Goal: Communication & Community: Share content

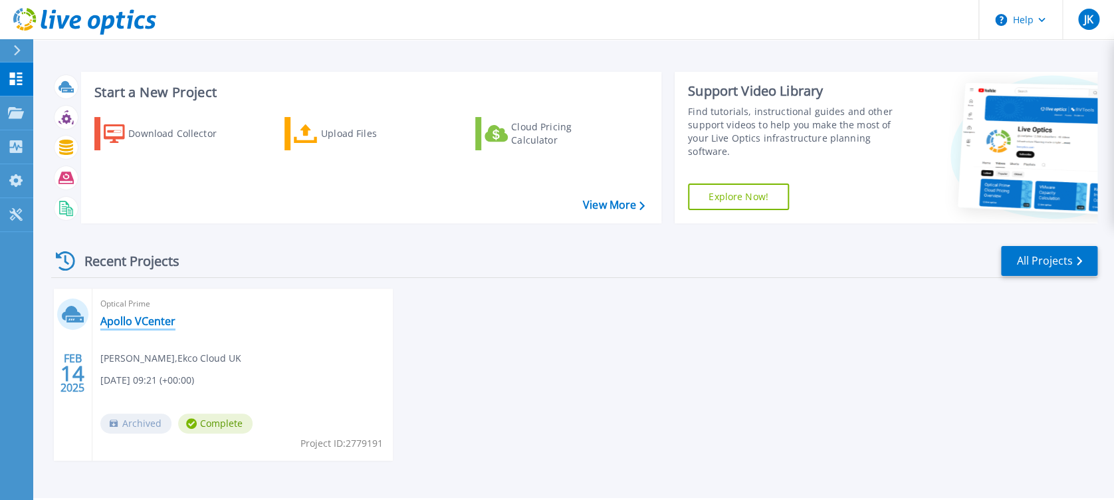
click at [144, 318] on link "Apollo VCenter" at bounding box center [137, 321] width 75 height 13
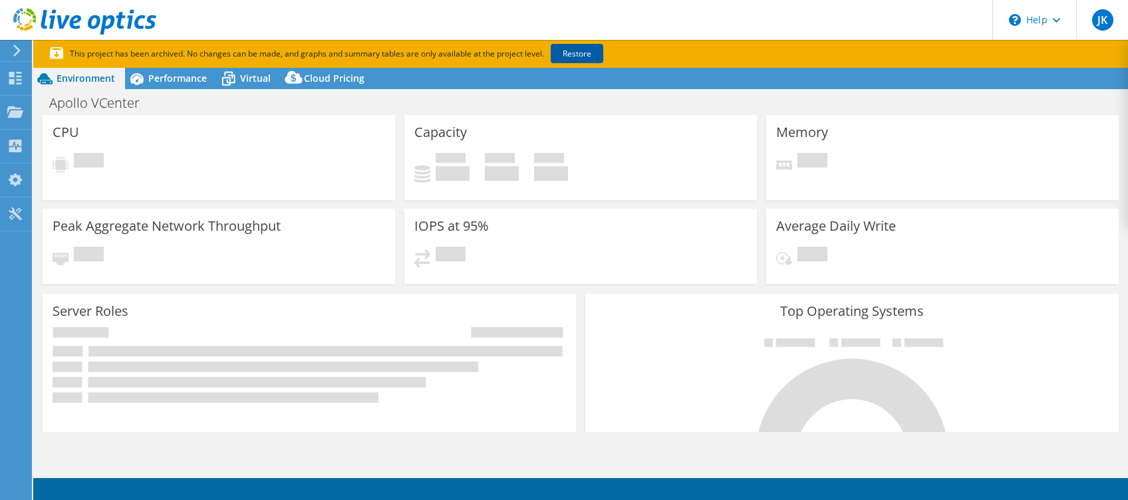
click at [586, 54] on link "Restore" at bounding box center [577, 53] width 53 height 19
select select "USD"
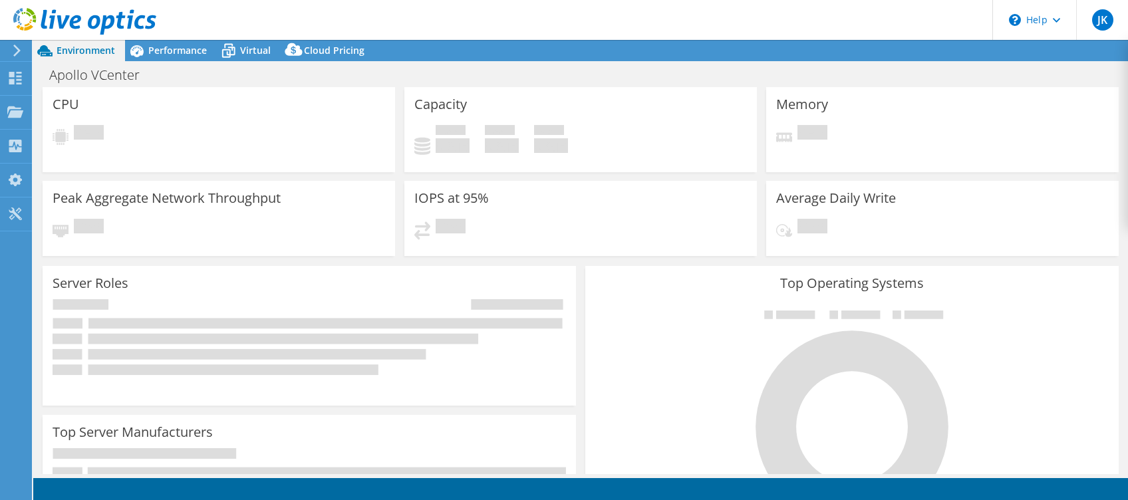
select select "USD"
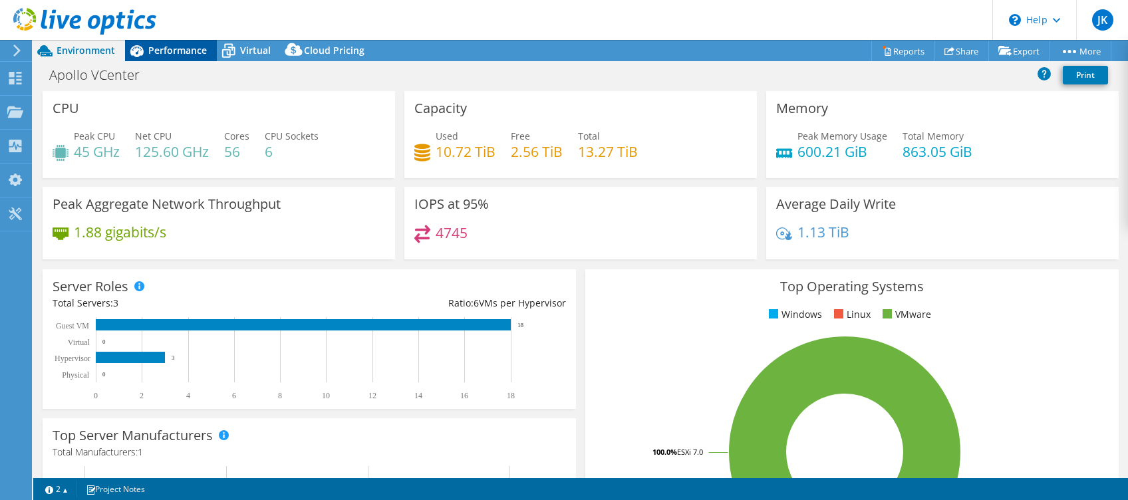
click at [183, 51] on span "Performance" at bounding box center [177, 50] width 59 height 13
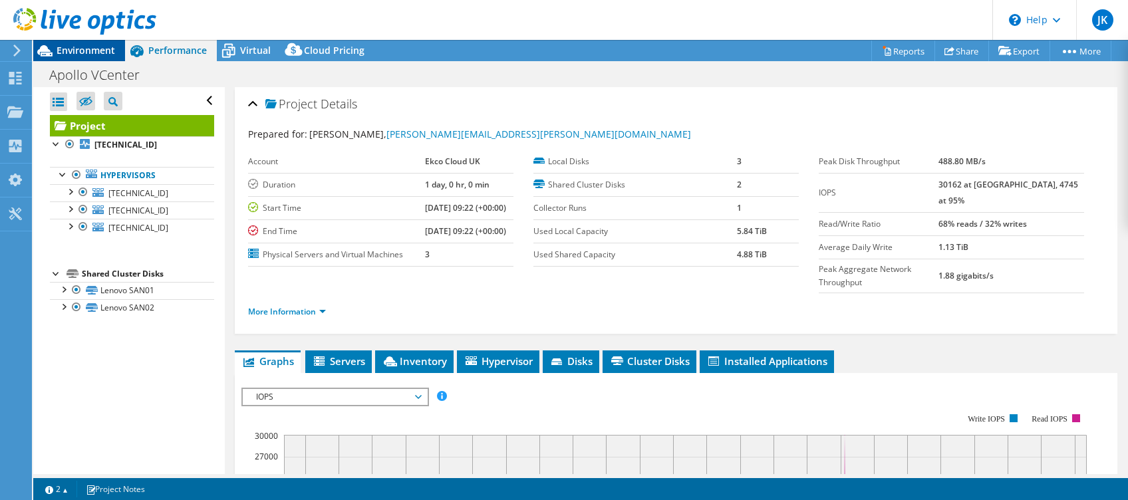
click at [67, 55] on span "Environment" at bounding box center [86, 50] width 59 height 13
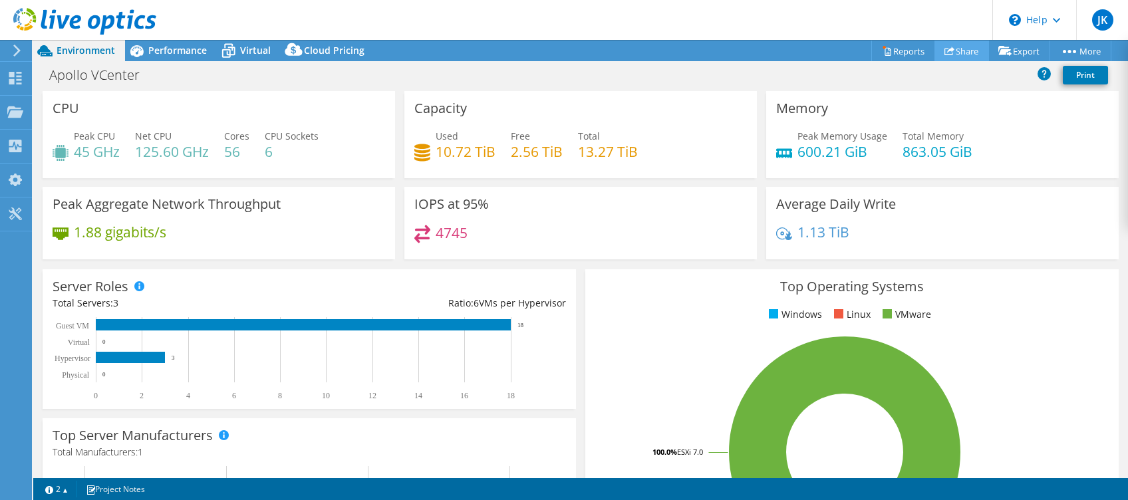
click at [960, 53] on link "Share" at bounding box center [961, 51] width 55 height 21
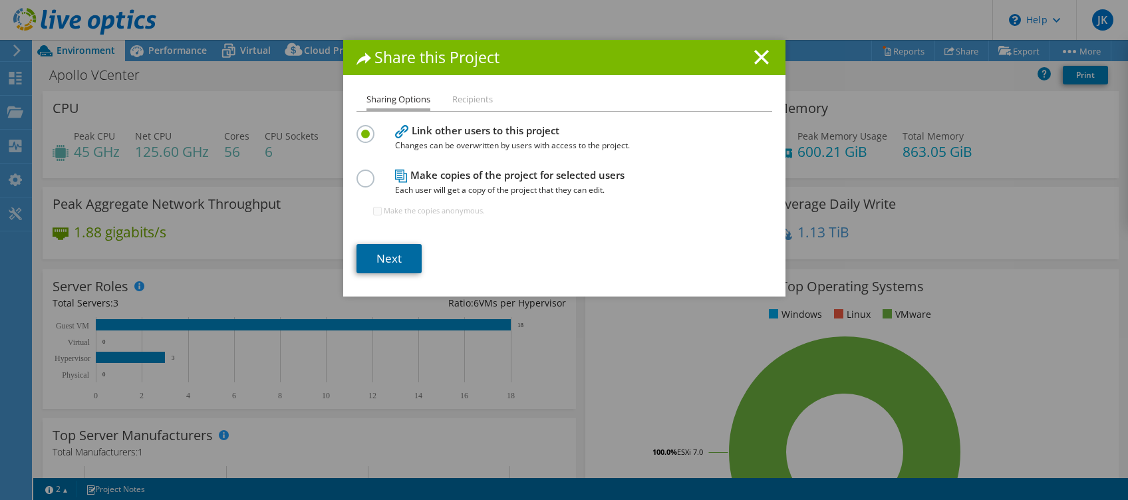
click at [382, 261] on link "Next" at bounding box center [388, 258] width 65 height 29
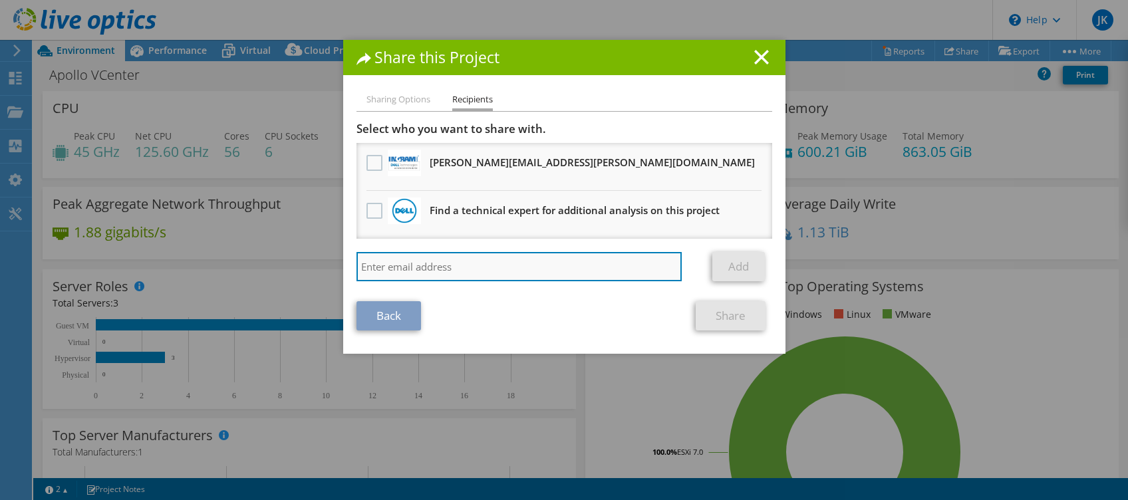
click at [396, 268] on input "search" at bounding box center [519, 266] width 326 height 29
type input "nathan.adamson@ek.co"
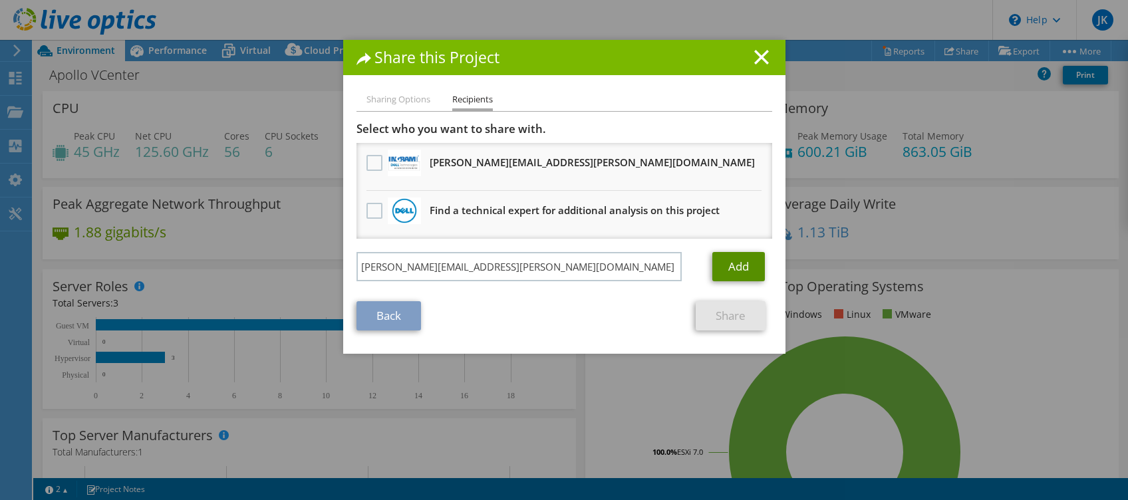
click at [746, 267] on link "Add" at bounding box center [738, 266] width 53 height 29
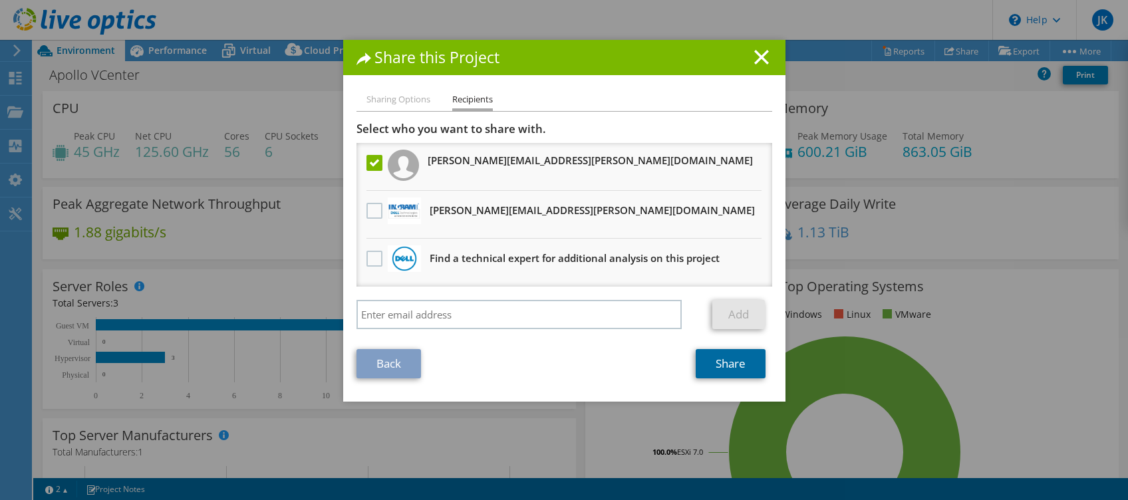
click at [734, 366] on link "Share" at bounding box center [731, 363] width 70 height 29
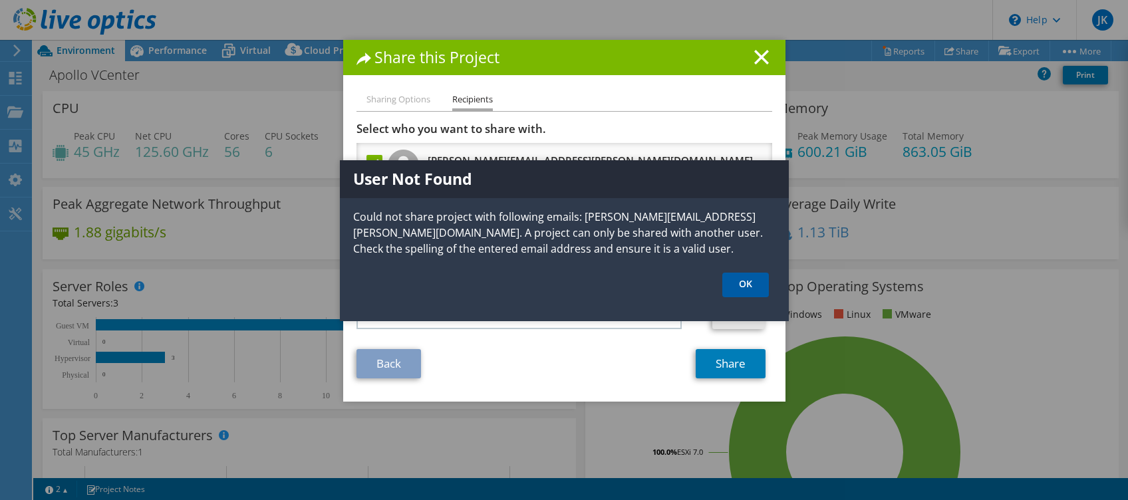
click at [751, 280] on link "OK" at bounding box center [745, 285] width 47 height 25
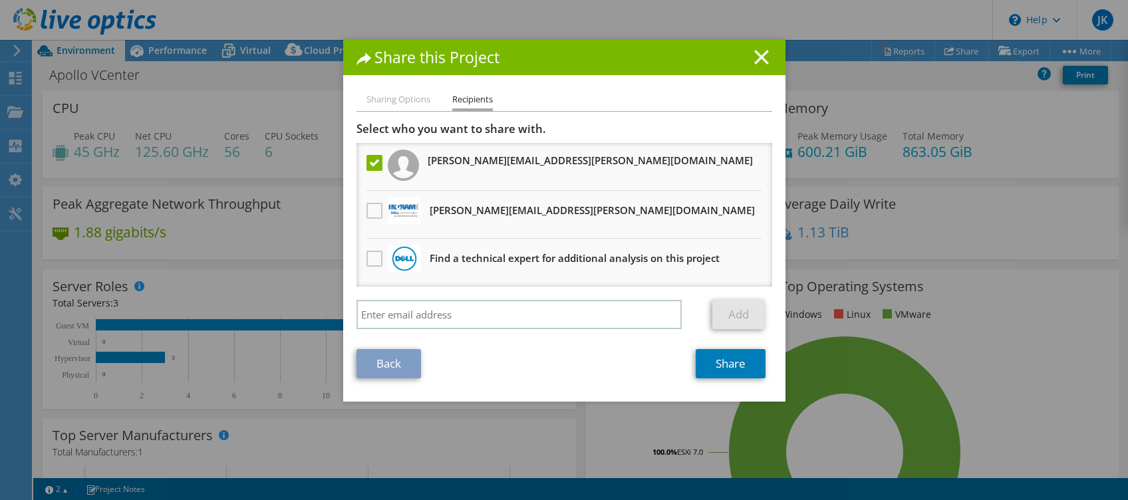
click at [755, 53] on line at bounding box center [761, 57] width 13 height 13
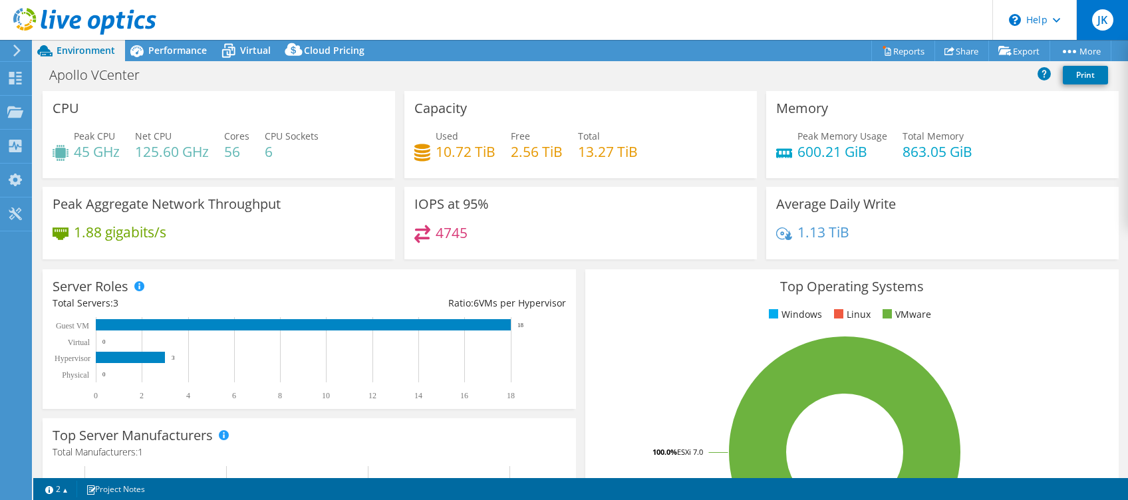
click at [1098, 20] on span "JK" at bounding box center [1102, 19] width 21 height 21
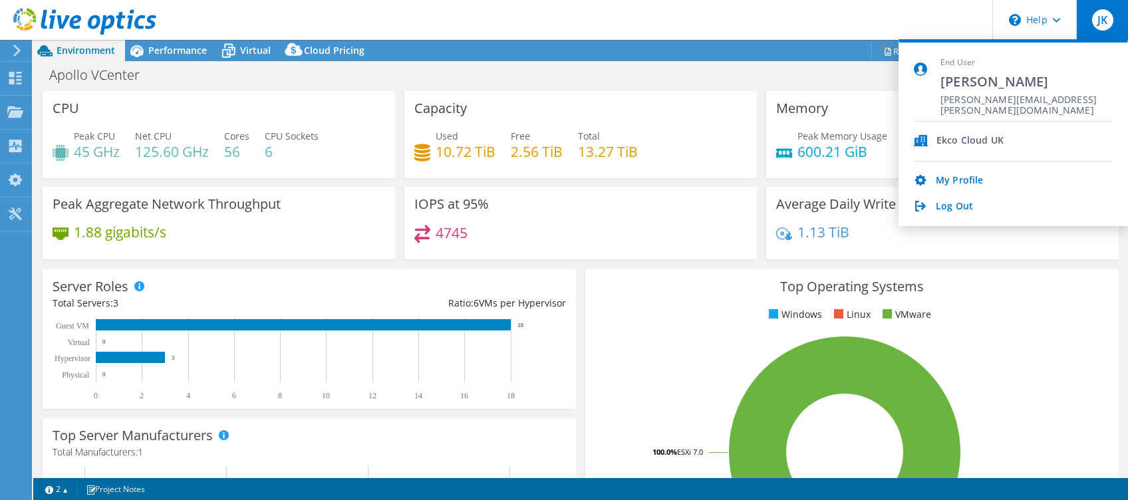
click at [945, 142] on div "Ekco Cloud UK" at bounding box center [969, 141] width 67 height 13
drag, startPoint x: 935, startPoint y: 140, endPoint x: 888, endPoint y: 136, distance: 46.8
click at [932, 140] on div "Ekco Cloud UK" at bounding box center [1013, 142] width 199 height 40
click at [888, 136] on div "Peak Memory Usage 600.21 GiB Total Memory 863.05 GiB" at bounding box center [942, 150] width 332 height 43
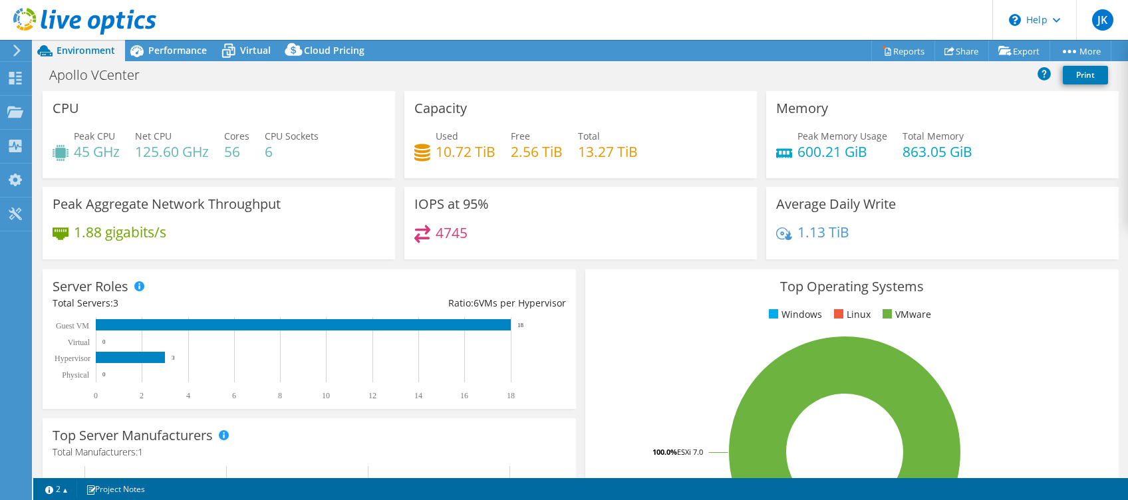
click at [878, 25] on header "JK End User John Kelly john.f.kelly@ek.co Ekco Cloud UK My Profile Log Out \n H…" at bounding box center [564, 20] width 1128 height 40
click at [1114, 19] on div "JK" at bounding box center [1102, 20] width 52 height 40
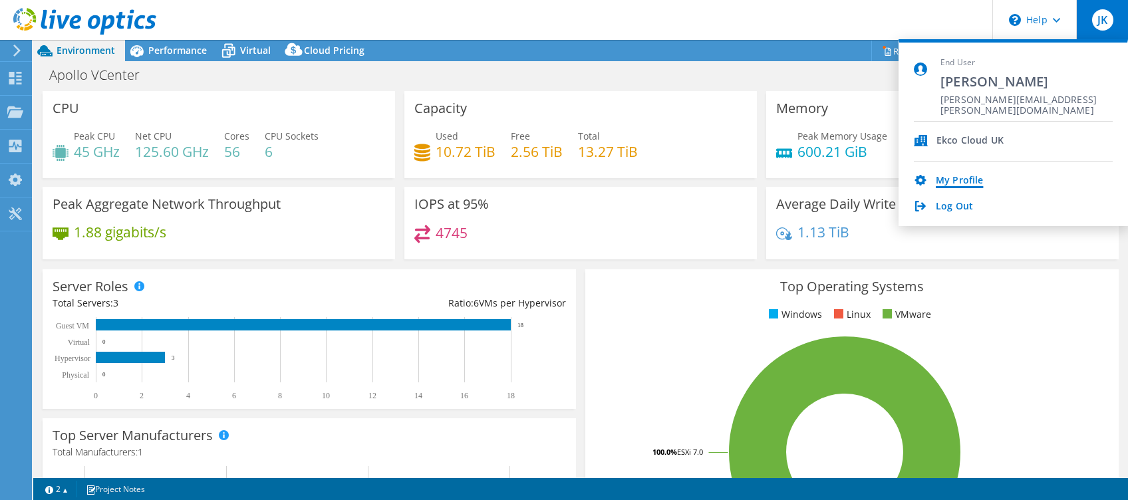
click at [956, 186] on link "My Profile" at bounding box center [959, 181] width 47 height 13
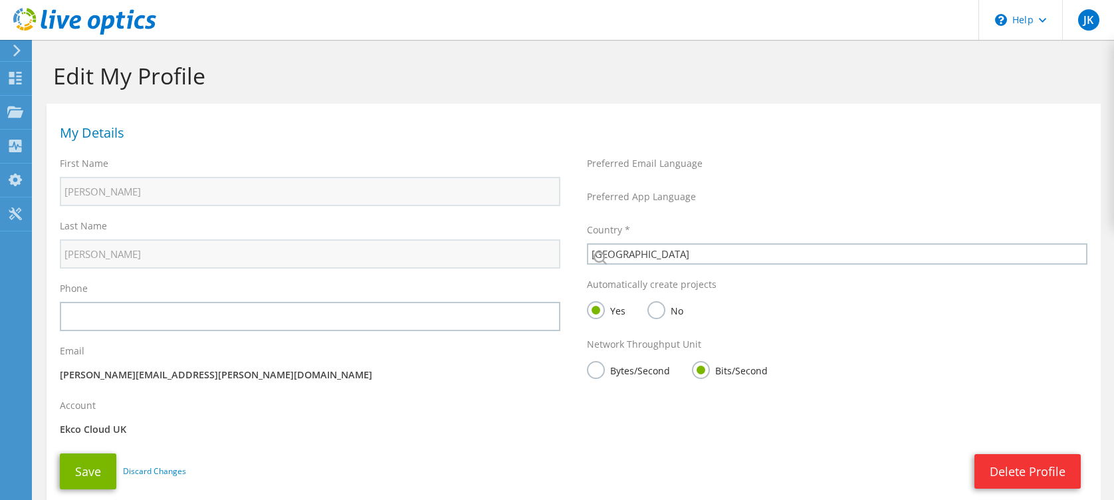
select select "75"
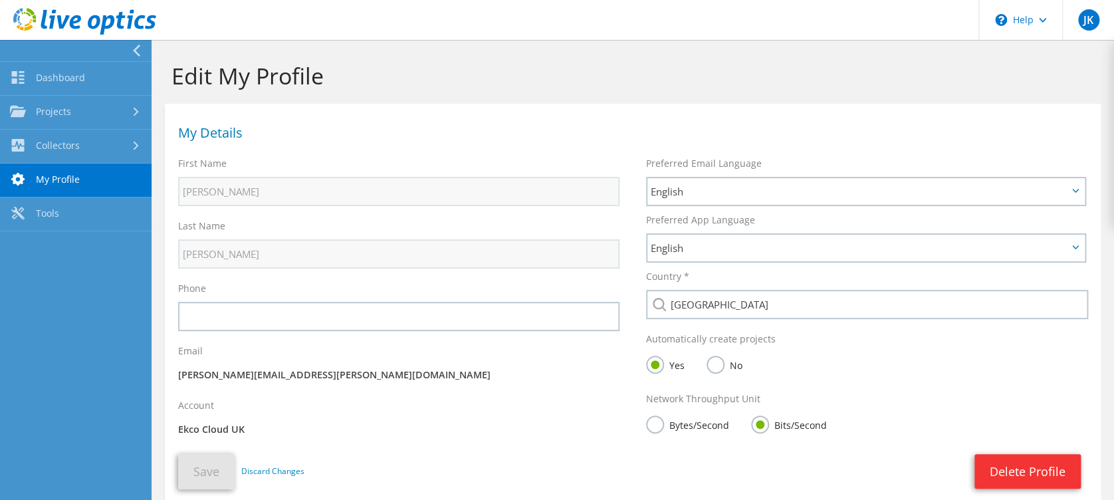
click at [138, 48] on use at bounding box center [136, 51] width 7 height 12
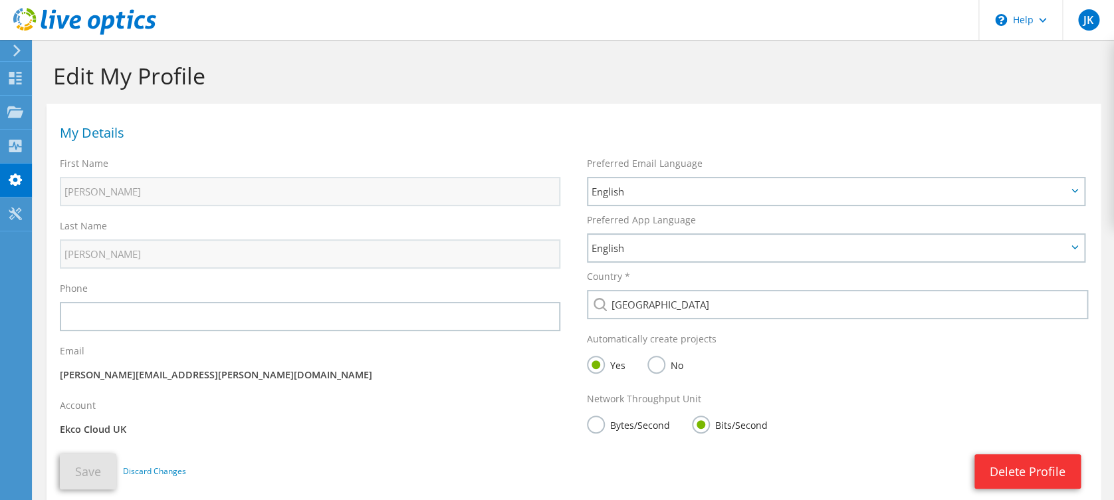
click at [381, 53] on div "Edit My Profile" at bounding box center [574, 72] width 1068 height 64
click at [11, 45] on div "JK End User John Kelly john.f.kelly@ek.co Ekco Cloud UK My Profile Log Out \n H…" at bounding box center [557, 294] width 1114 height 589
click at [16, 53] on use at bounding box center [16, 51] width 7 height 12
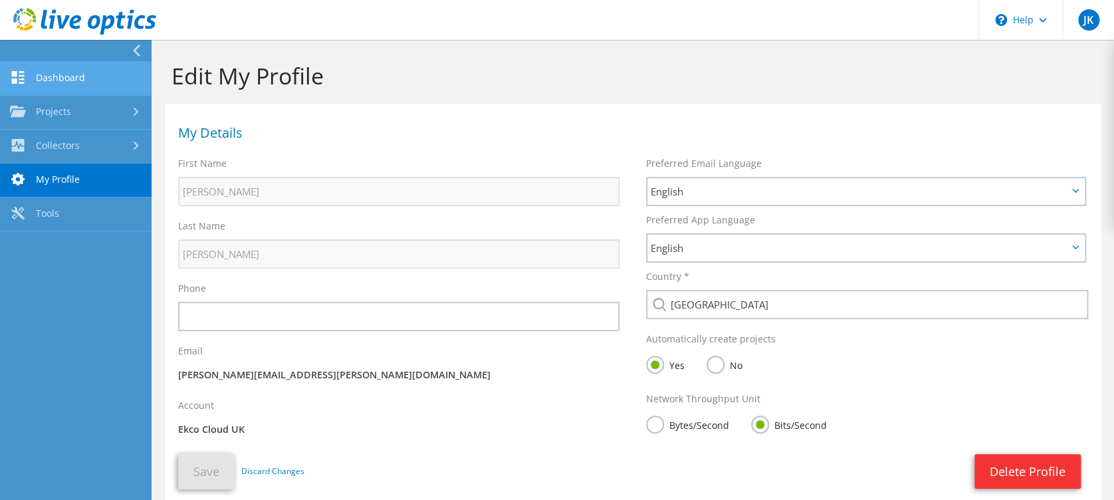
click at [88, 72] on link "Dashboard" at bounding box center [76, 79] width 152 height 34
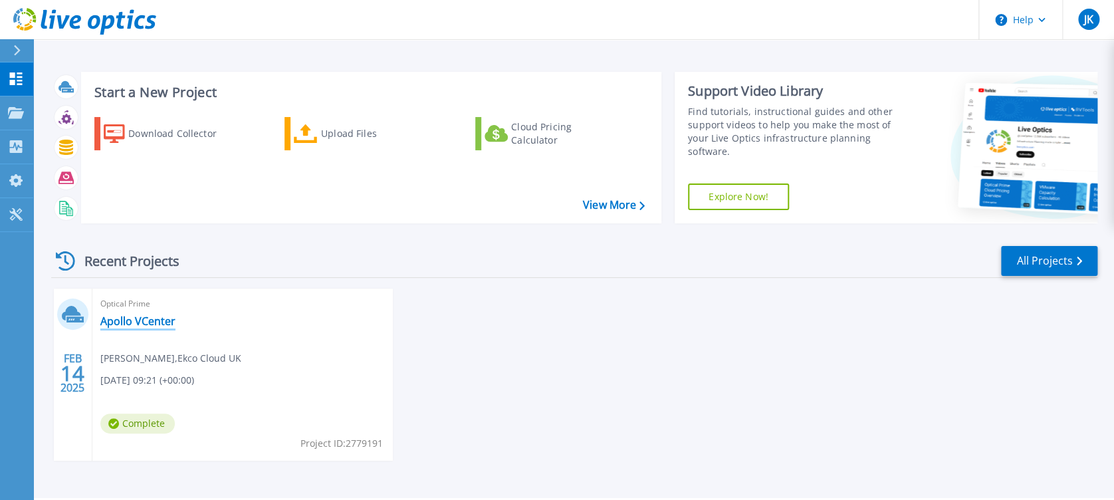
click at [154, 321] on link "Apollo VCenter" at bounding box center [137, 321] width 75 height 13
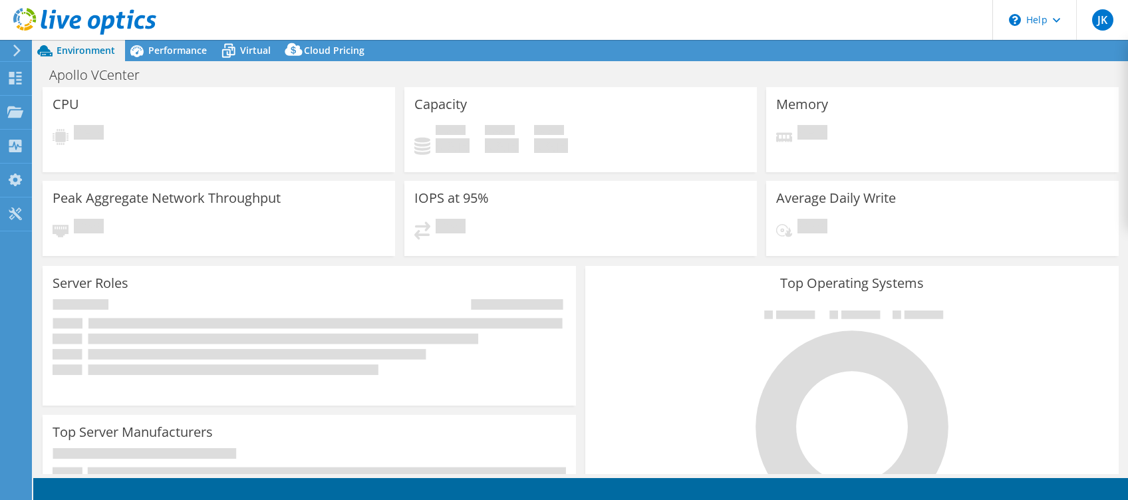
select select "USD"
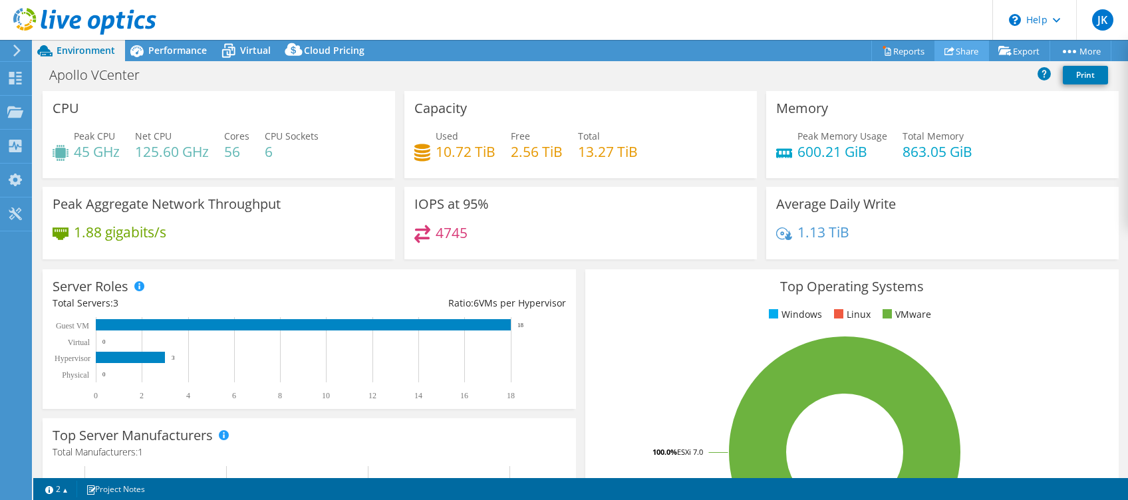
click at [954, 50] on link "Share" at bounding box center [961, 51] width 55 height 21
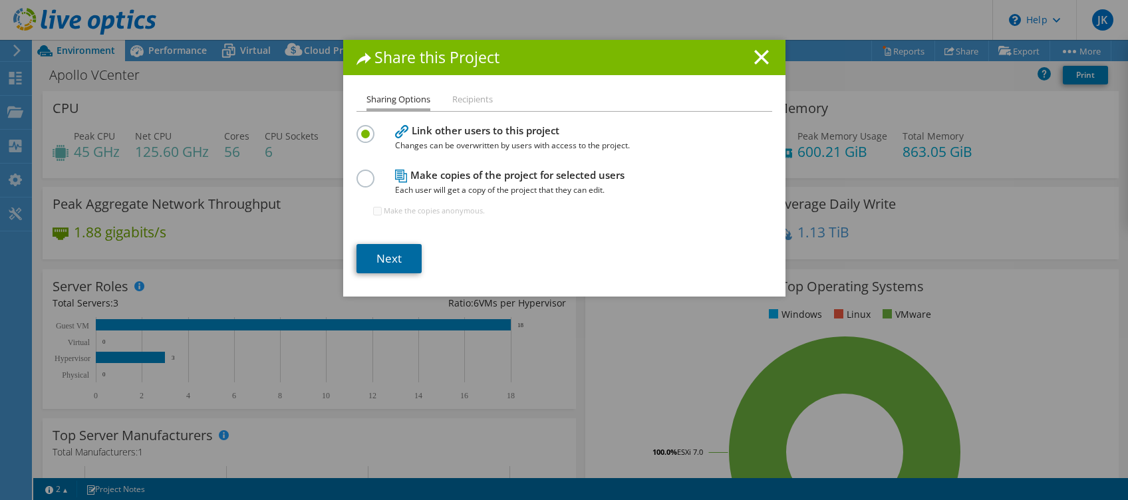
click at [383, 255] on link "Next" at bounding box center [388, 258] width 65 height 29
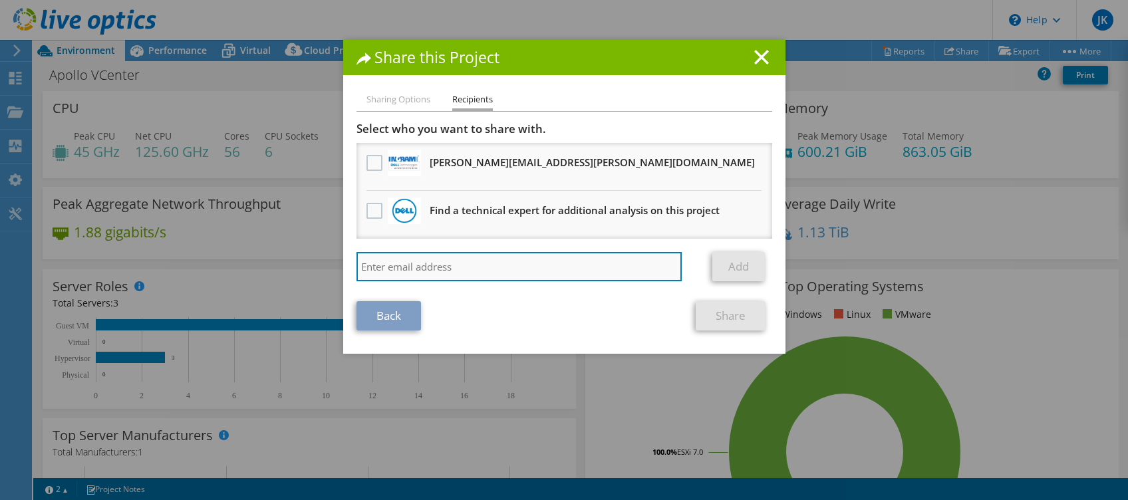
click at [423, 263] on input "search" at bounding box center [519, 266] width 326 height 29
type input "nathan.adamson@ek.co"
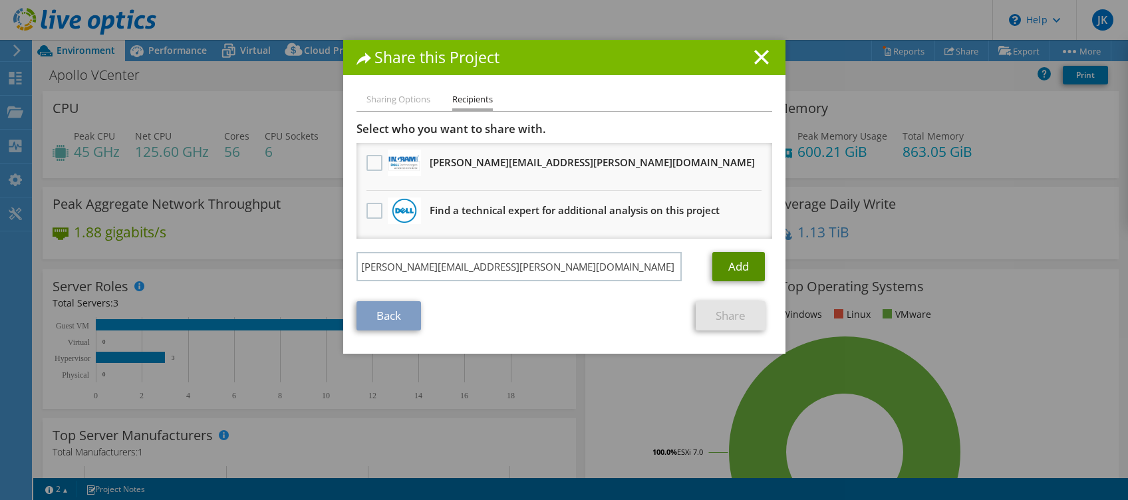
click at [750, 267] on link "Add" at bounding box center [738, 266] width 53 height 29
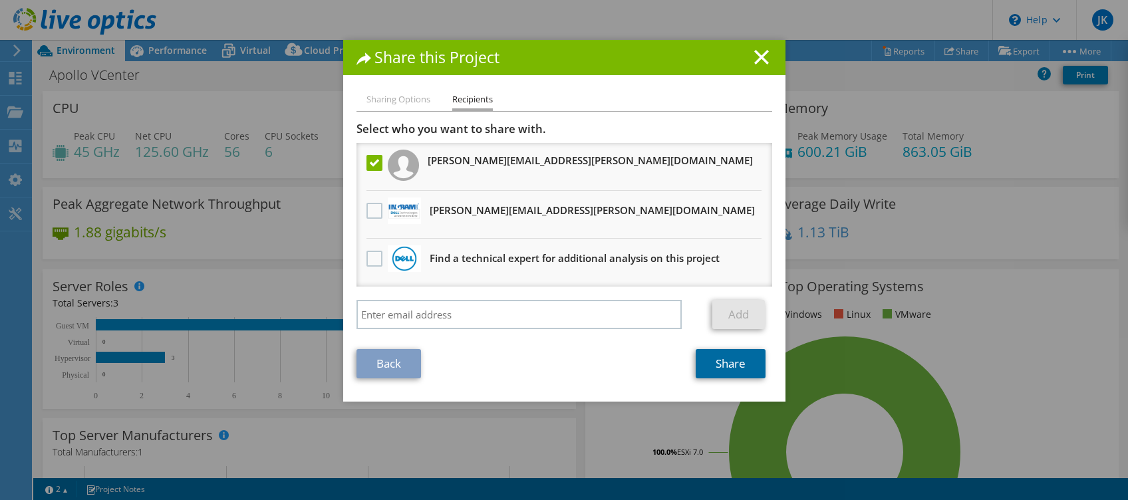
click at [750, 358] on link "Share" at bounding box center [731, 363] width 70 height 29
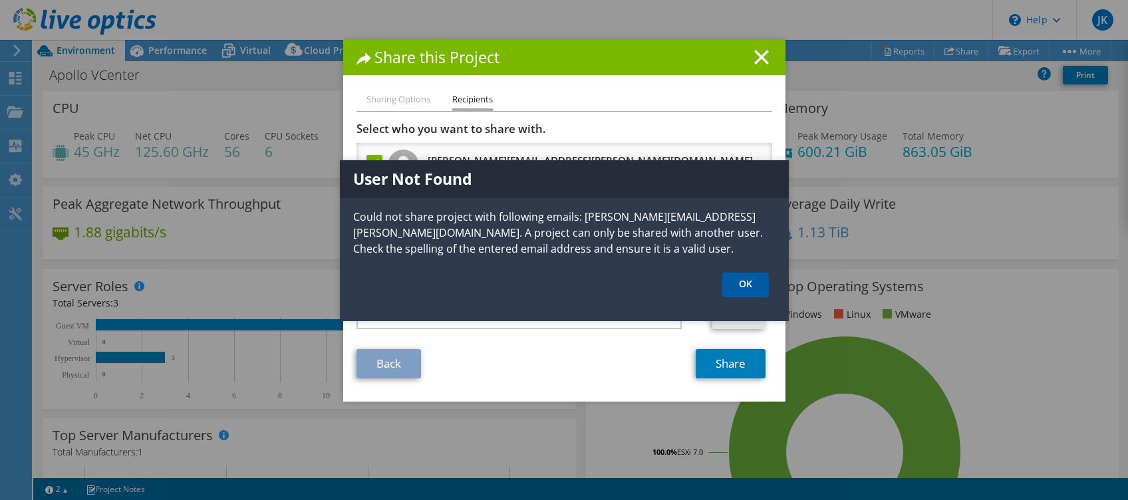
click at [748, 279] on link "OK" at bounding box center [745, 285] width 47 height 25
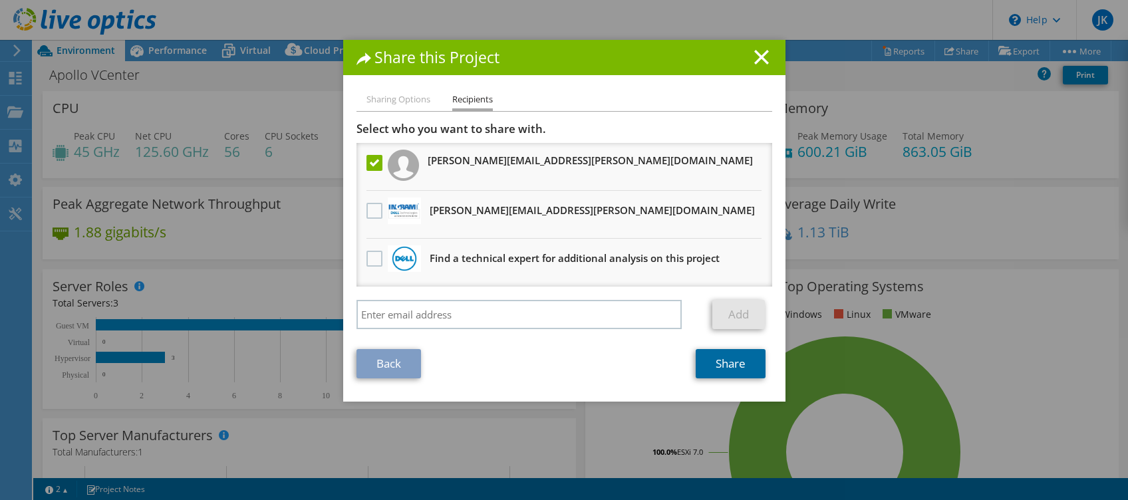
click at [734, 372] on link "Share" at bounding box center [731, 363] width 70 height 29
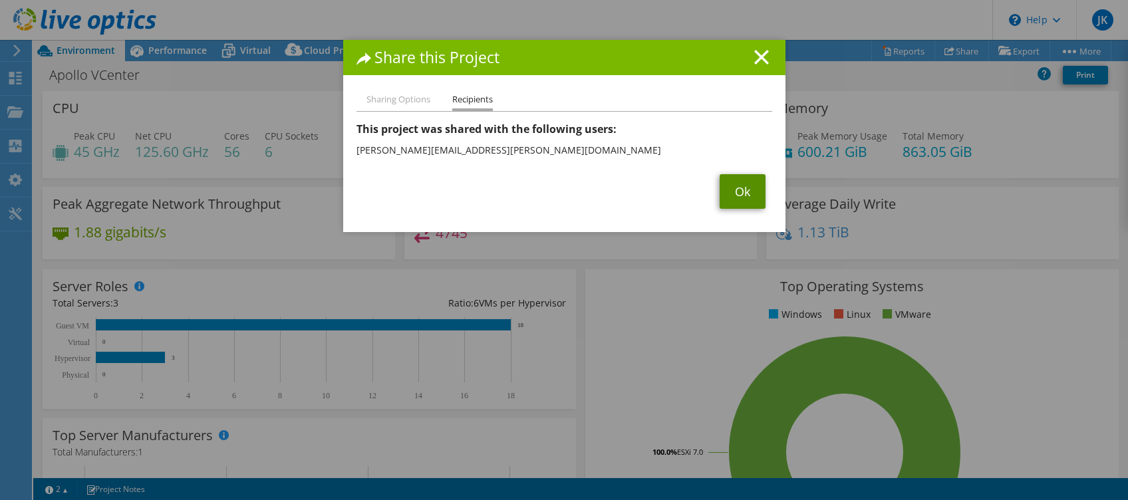
click at [739, 193] on link "Ok" at bounding box center [742, 191] width 46 height 35
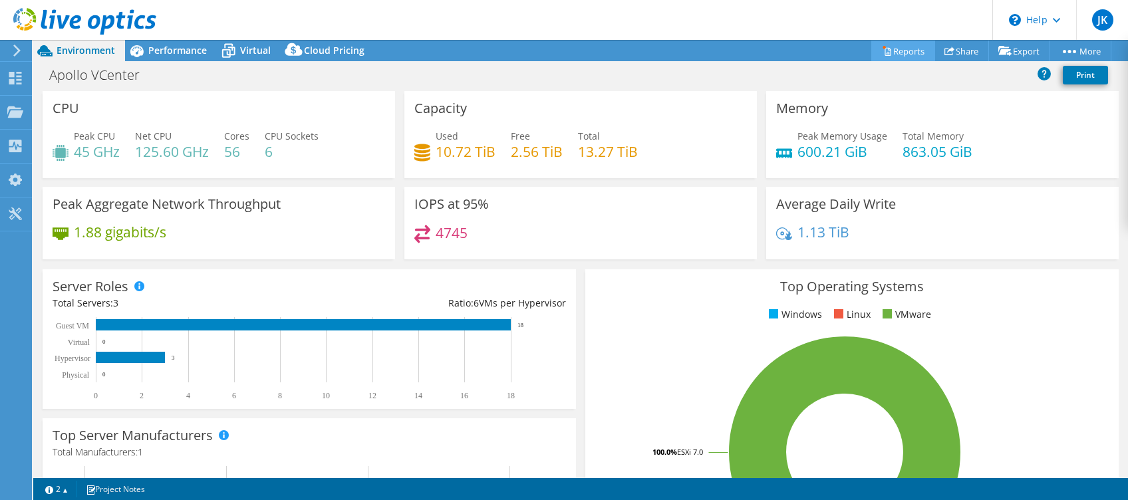
click at [885, 53] on link "Reports" at bounding box center [903, 51] width 64 height 21
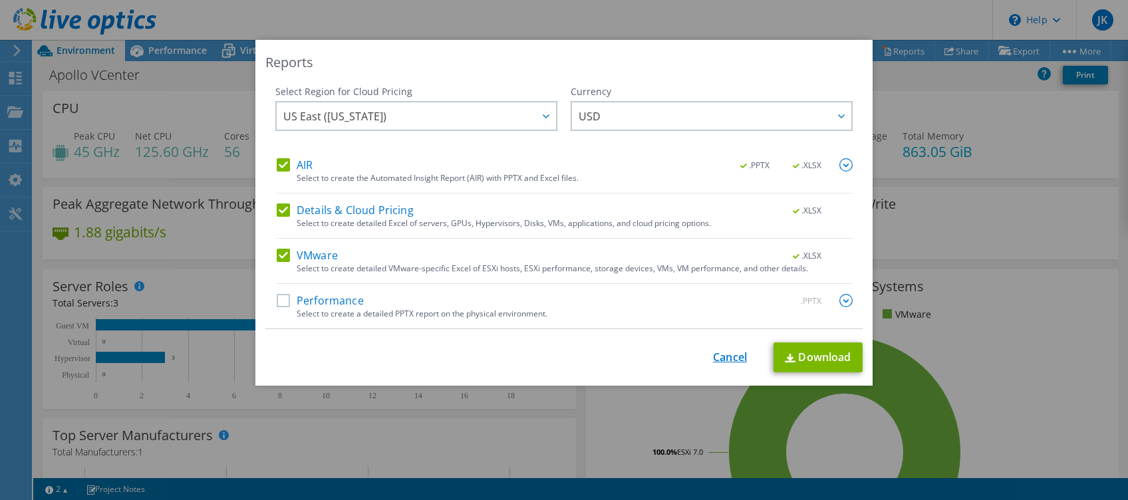
click at [722, 356] on link "Cancel" at bounding box center [730, 357] width 34 height 13
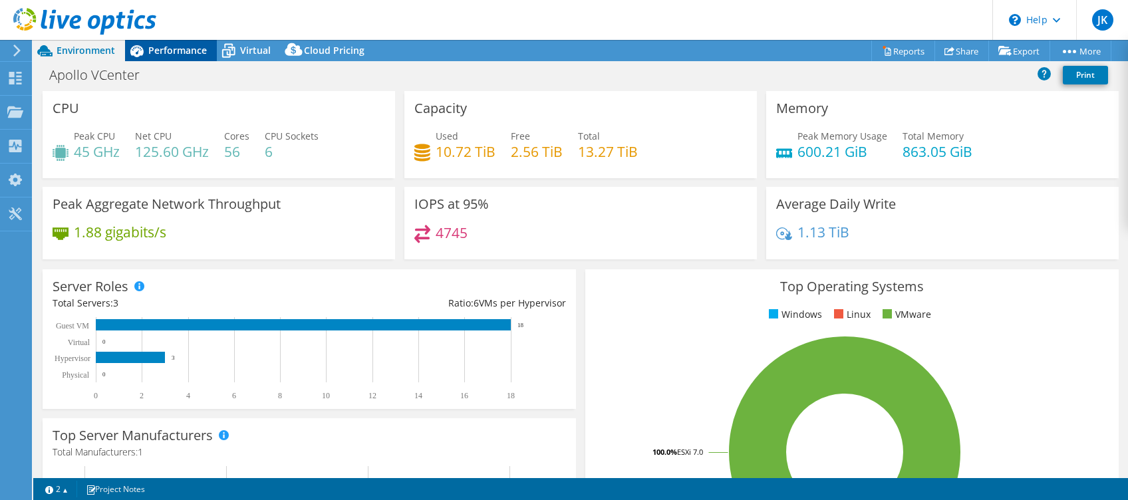
click at [166, 49] on span "Performance" at bounding box center [177, 50] width 59 height 13
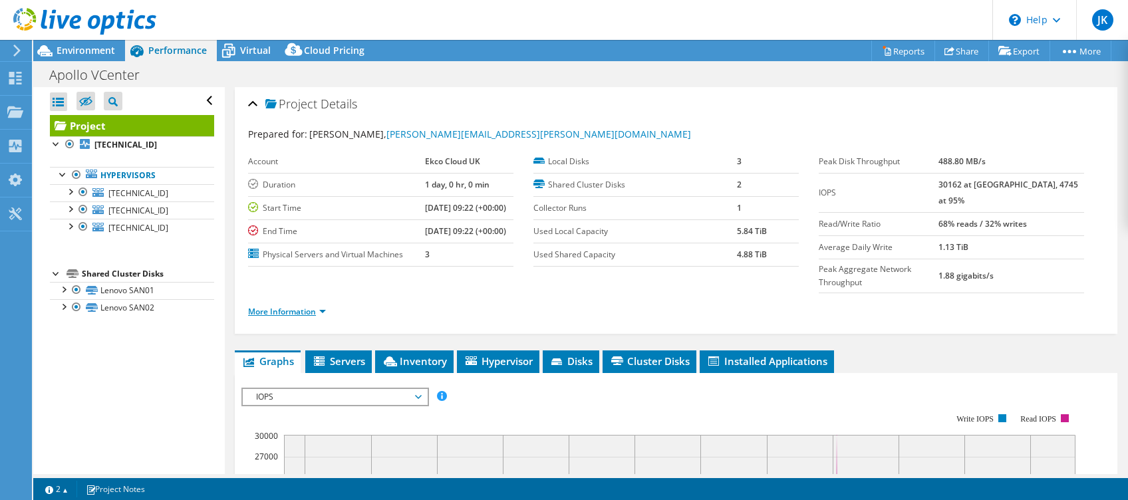
click at [312, 306] on link "More Information" at bounding box center [287, 311] width 78 height 11
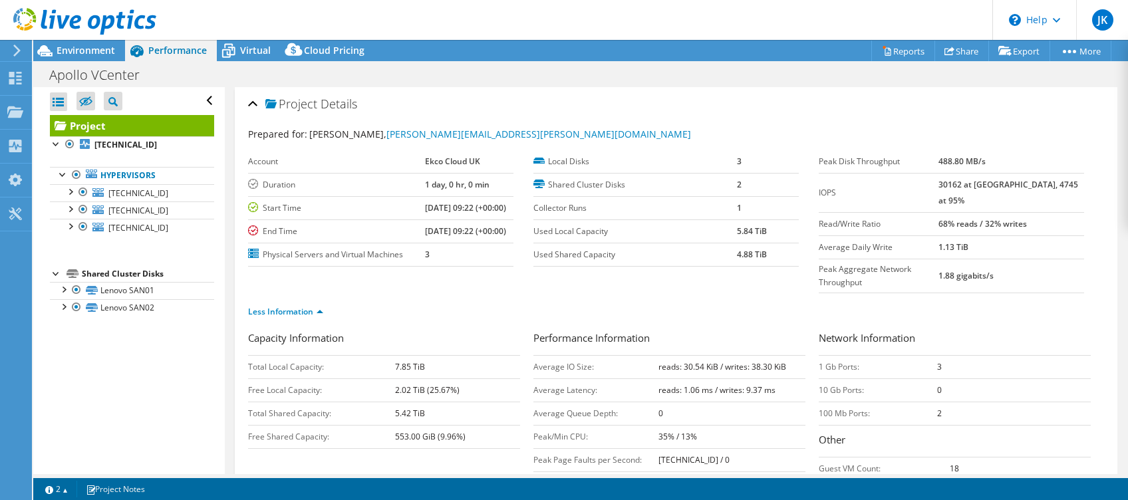
drag, startPoint x: 98, startPoint y: 124, endPoint x: 90, endPoint y: 124, distance: 8.6
click at [90, 124] on link "Project" at bounding box center [132, 125] width 164 height 21
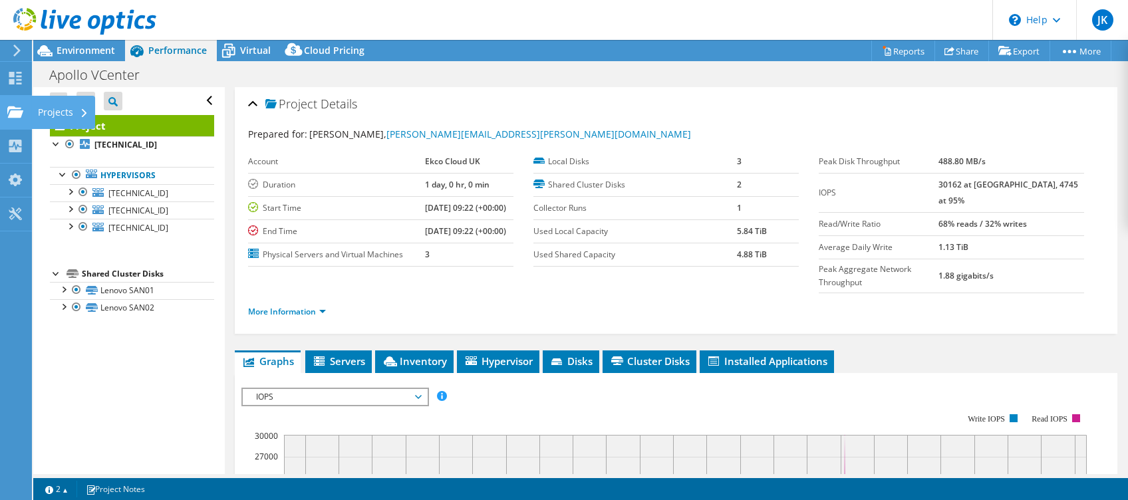
click at [88, 110] on div "Projects" at bounding box center [63, 112] width 64 height 33
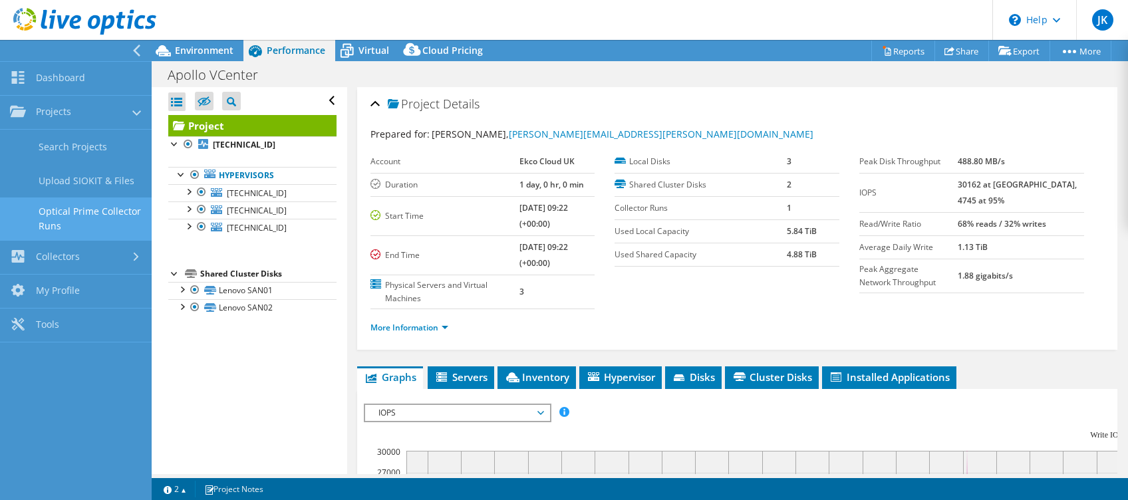
click at [98, 223] on link "Optical Prime Collector Runs" at bounding box center [76, 218] width 152 height 43
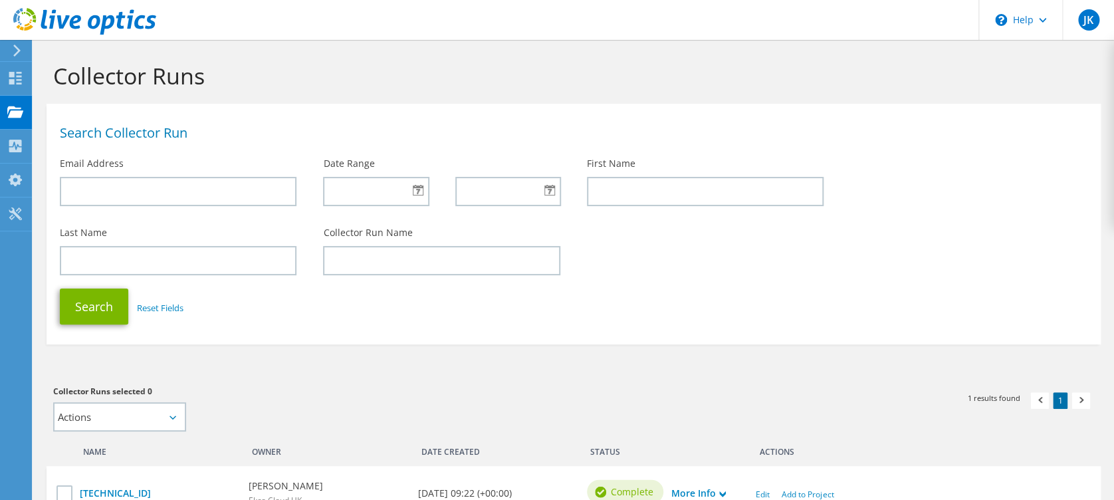
scroll to position [122, 0]
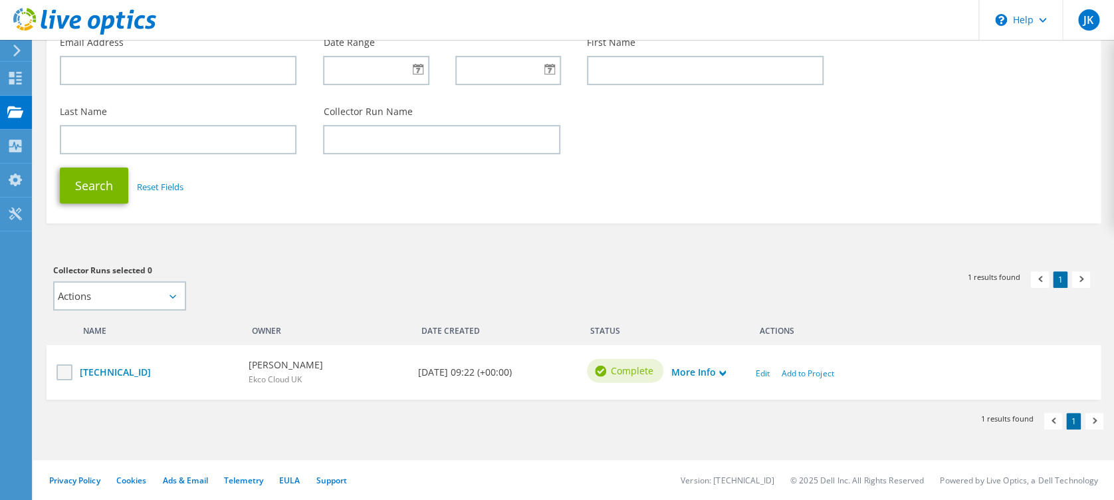
click at [64, 372] on label at bounding box center [66, 372] width 19 height 16
click at [0, 0] on input "checkbox" at bounding box center [0, 0] width 0 height 0
click at [726, 376] on icon at bounding box center [722, 373] width 7 height 7
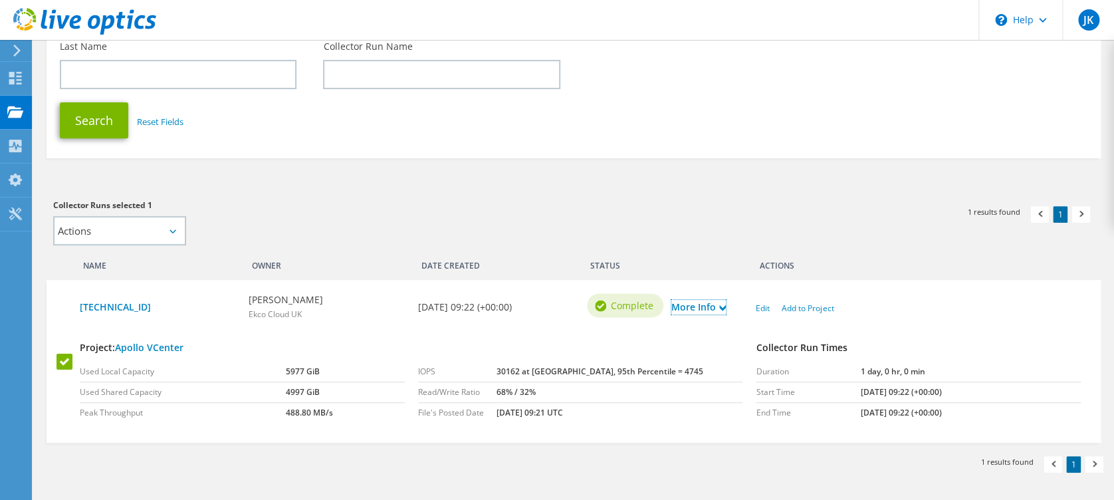
scroll to position [229, 0]
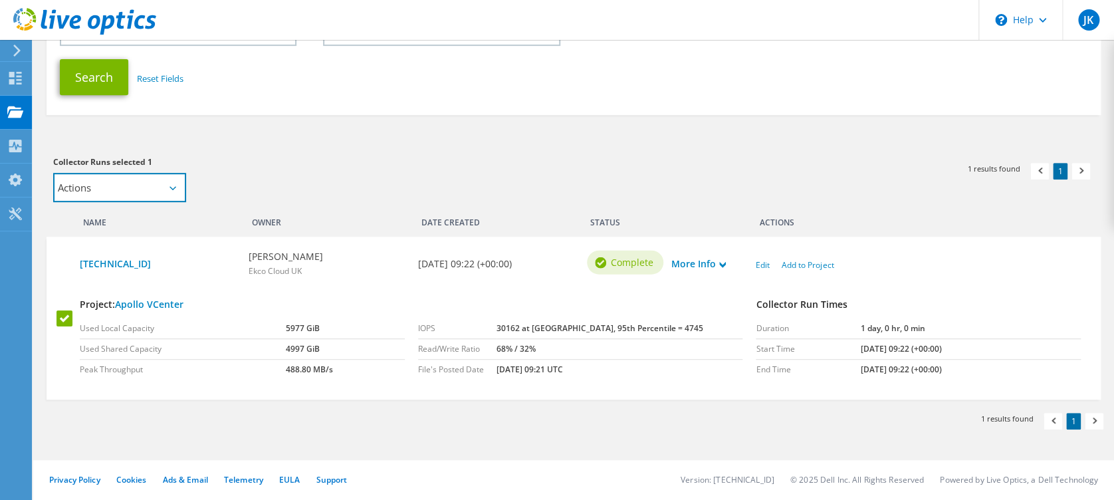
click at [166, 184] on select "Actions Add to new project Add to existing project" at bounding box center [119, 187] width 133 height 29
select select "update_proj"
click at [53, 173] on select "Actions Add to new project Add to existing project" at bounding box center [119, 187] width 133 height 29
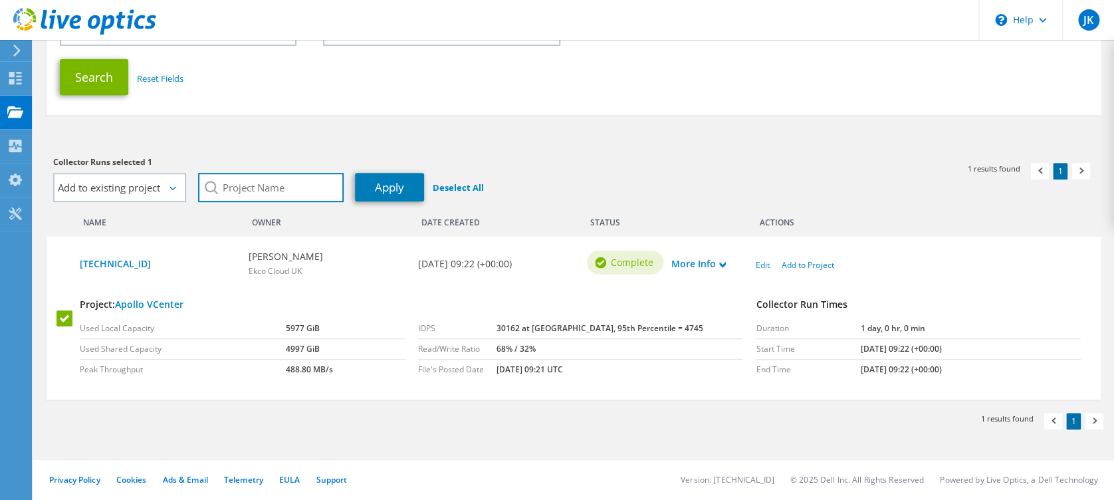
click at [282, 191] on input "search" at bounding box center [271, 187] width 146 height 29
click at [277, 128] on section "Collector Runs Search Collector Run Email Address Date Range First Name Last Na…" at bounding box center [573, 155] width 1081 height 690
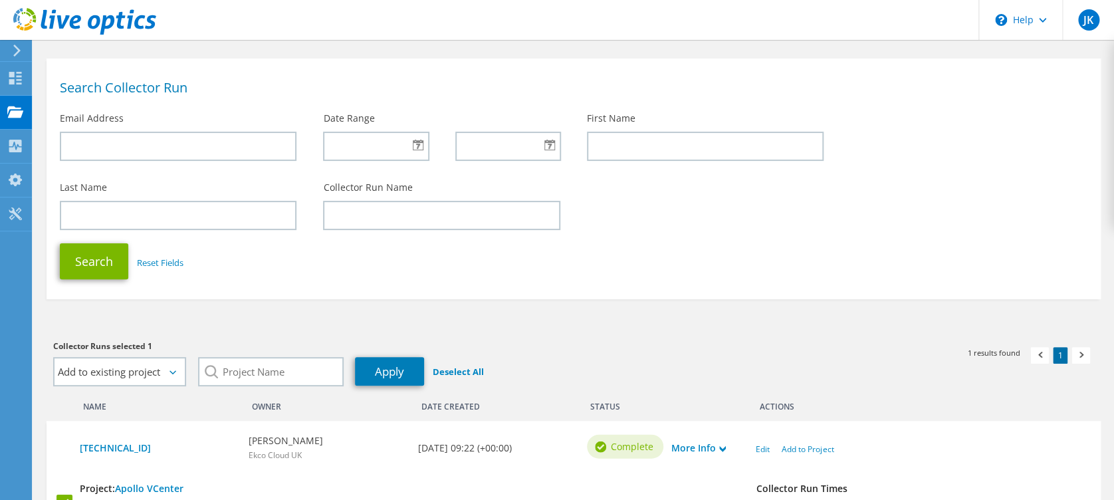
scroll to position [0, 0]
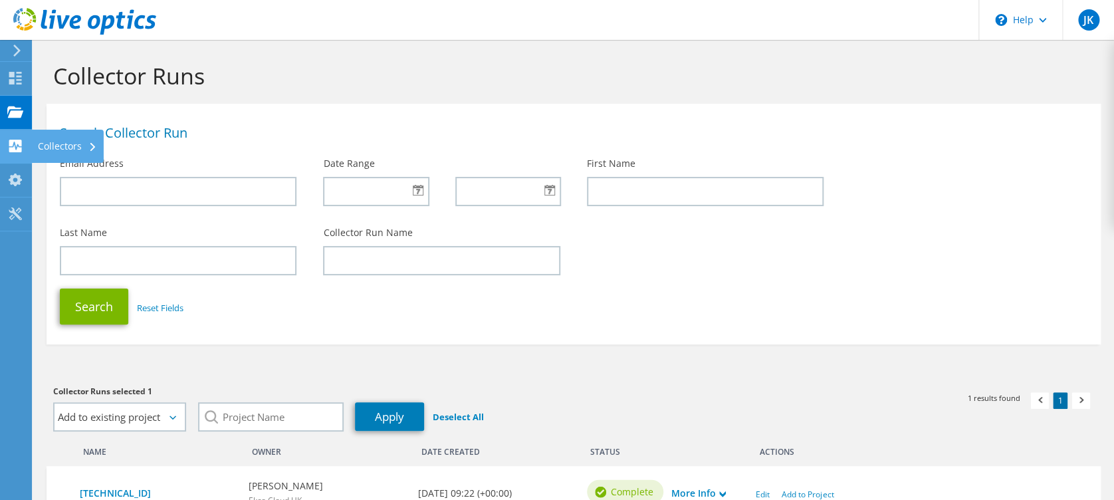
click at [20, 145] on use at bounding box center [15, 146] width 13 height 13
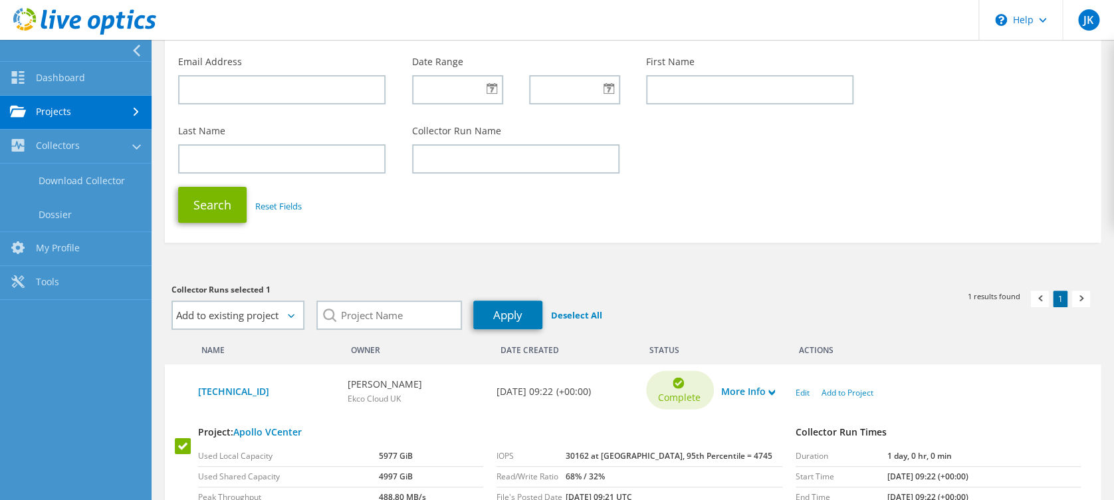
scroll to position [229, 0]
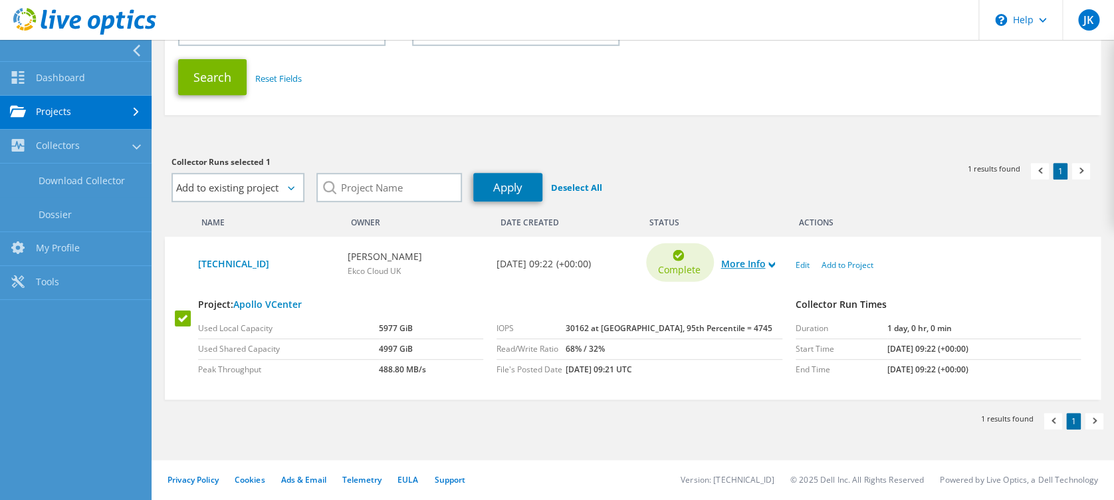
click at [758, 258] on link "More Info" at bounding box center [748, 264] width 55 height 15
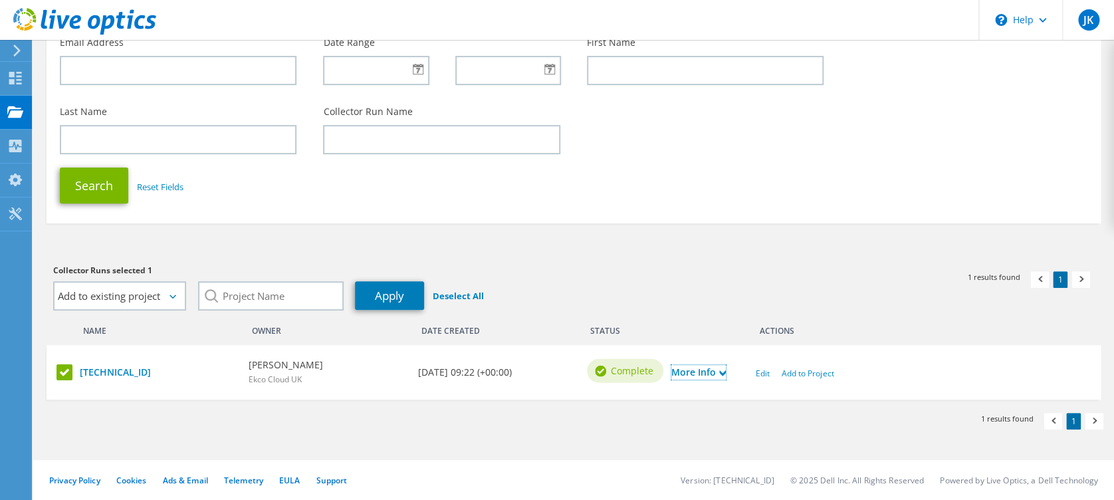
scroll to position [122, 0]
click at [723, 364] on div "More Info" at bounding box center [707, 372] width 84 height 28
drag, startPoint x: 723, startPoint y: 364, endPoint x: 723, endPoint y: 374, distance: 10.0
click at [723, 374] on use at bounding box center [722, 373] width 7 height 6
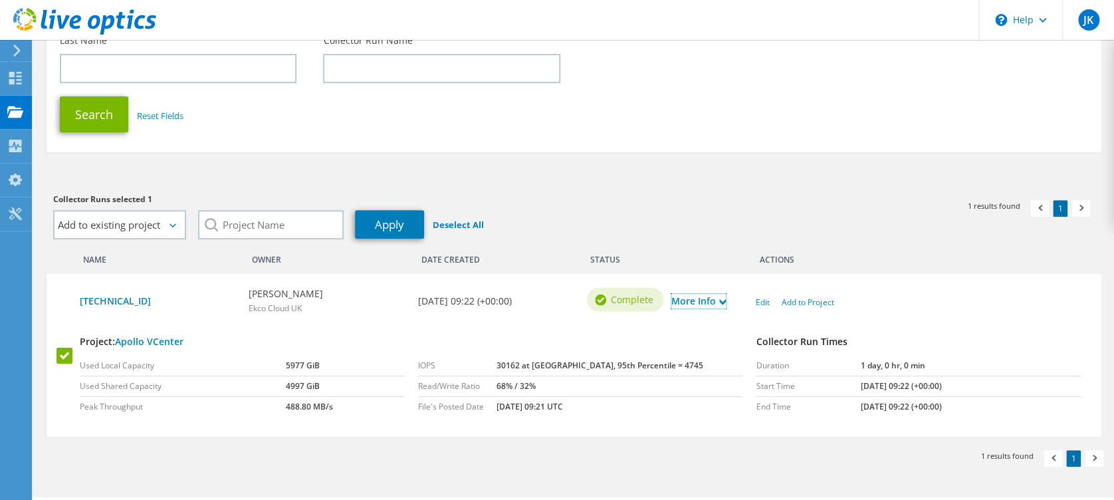
scroll to position [229, 0]
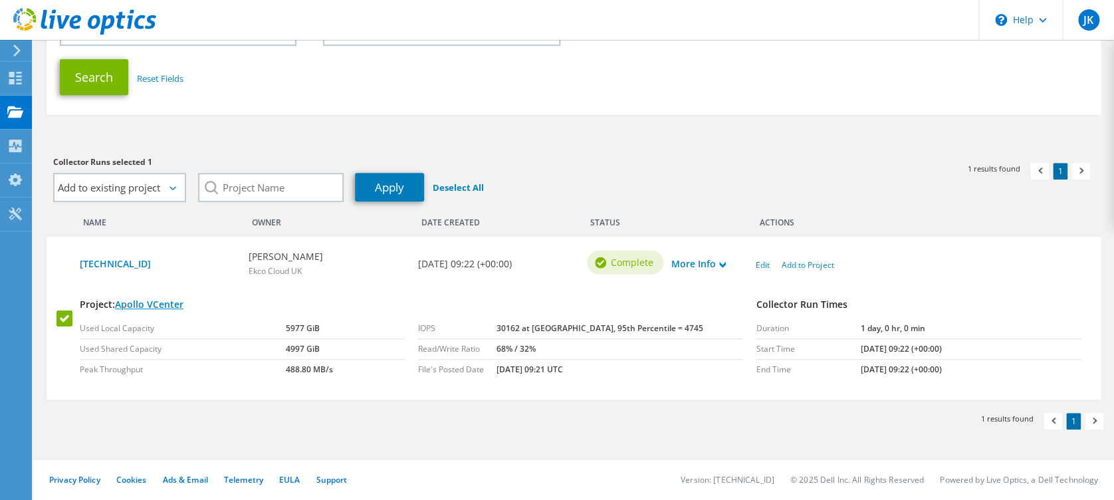
click at [152, 307] on link "Apollo VCenter" at bounding box center [149, 304] width 68 height 13
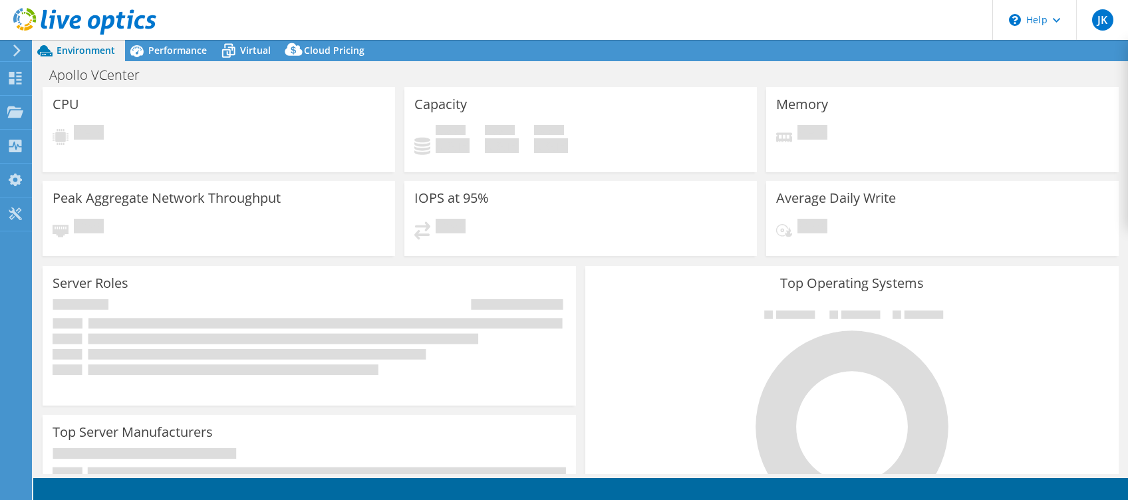
select select "USD"
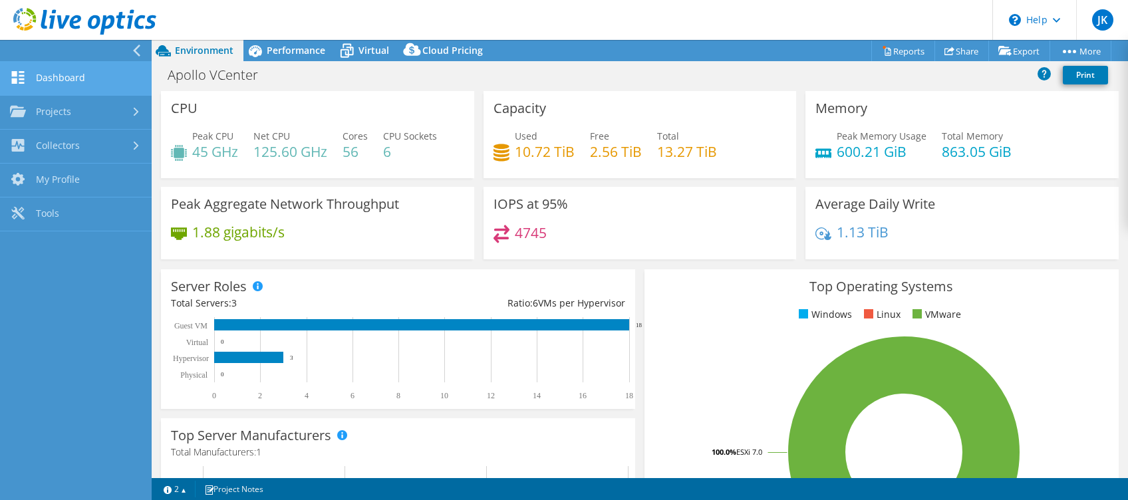
click at [56, 76] on link "Dashboard" at bounding box center [76, 79] width 152 height 34
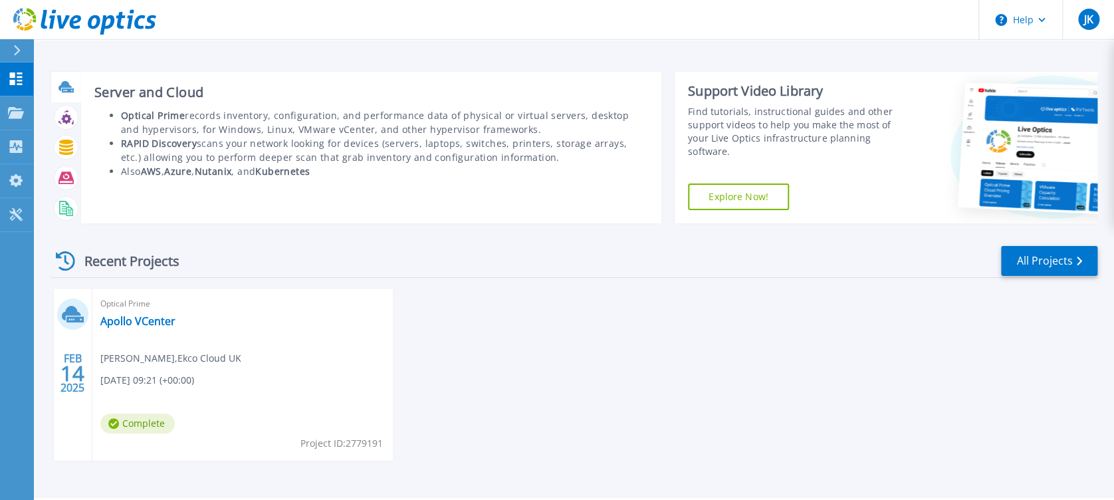
click at [64, 87] on icon at bounding box center [65, 86] width 13 height 10
click at [520, 166] on li "Also AWS , Azure , Nutanix , and Kubernetes" at bounding box center [384, 171] width 527 height 14
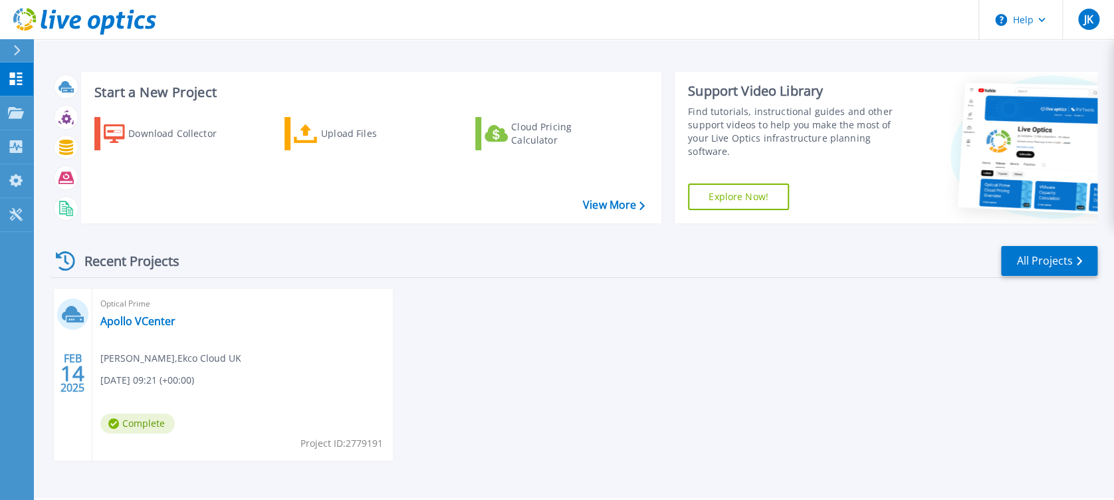
click at [788, 309] on div "[DATE] Optical Prime Apollo VCenter [PERSON_NAME] , Ekco Cloud UK [DATE] 09:21 …" at bounding box center [569, 388] width 1057 height 199
click at [1066, 263] on link "All Projects" at bounding box center [1049, 261] width 96 height 30
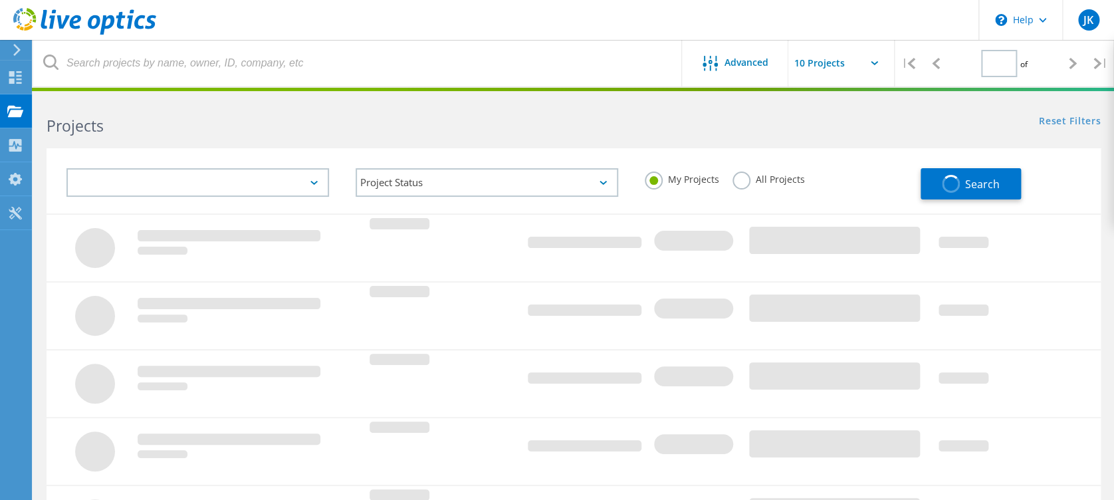
type input "1"
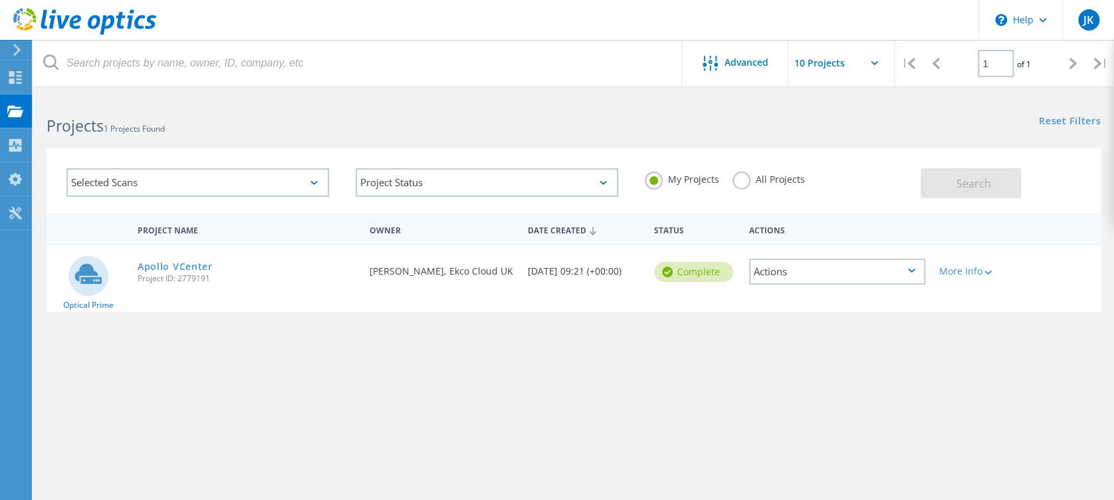
click at [218, 173] on div "Selected Scans" at bounding box center [197, 182] width 263 height 29
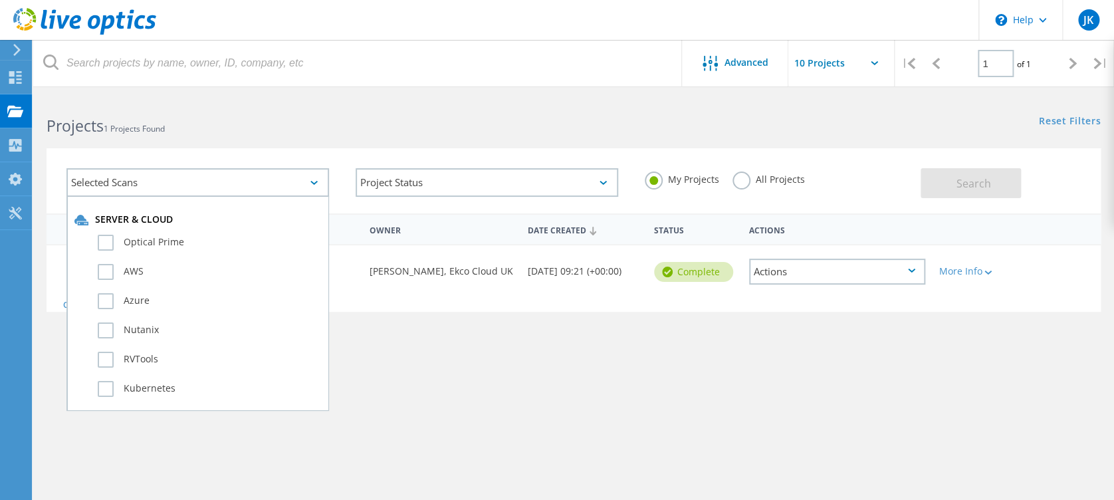
click at [218, 173] on div "Selected Scans" at bounding box center [197, 182] width 263 height 29
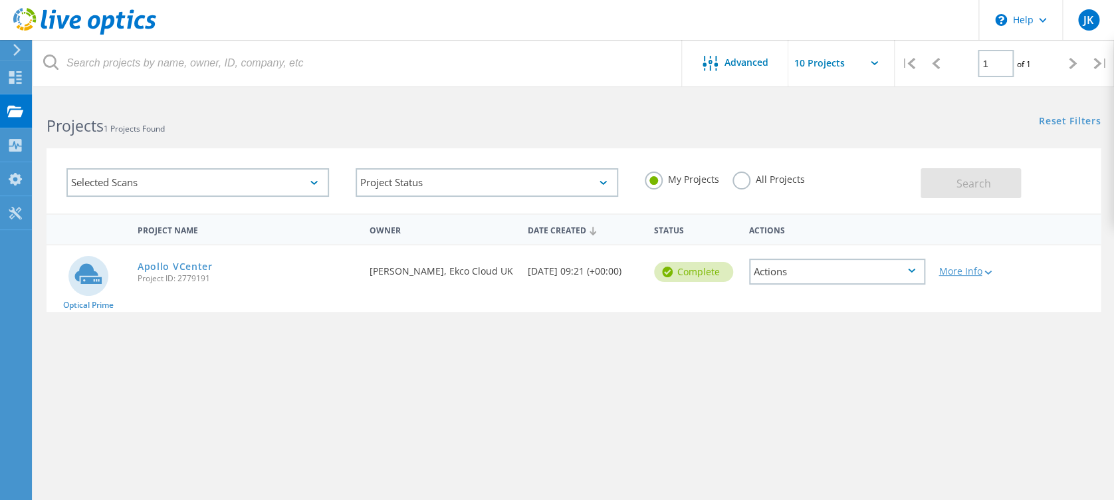
click at [997, 274] on div "More Info" at bounding box center [974, 271] width 71 height 9
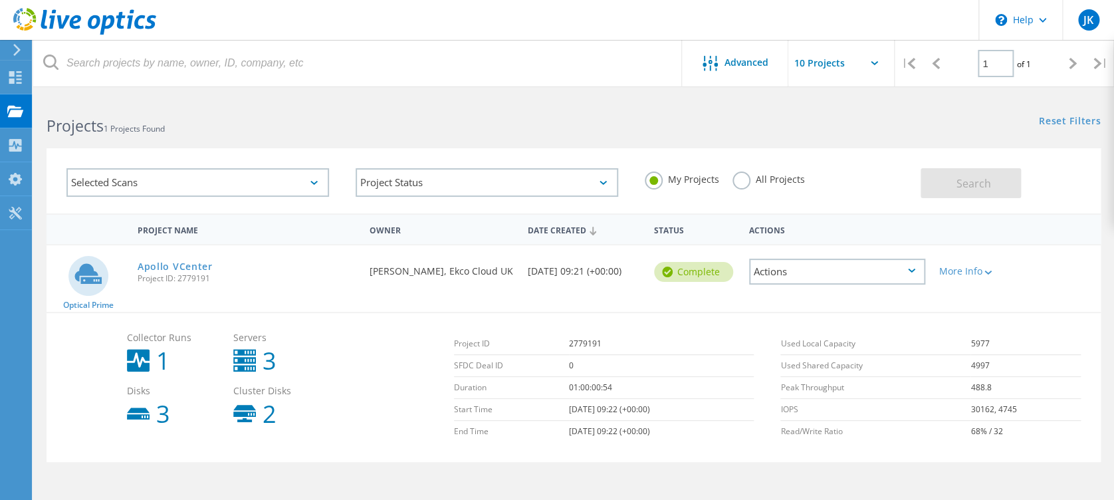
click at [907, 269] on div "Actions" at bounding box center [837, 272] width 176 height 26
click at [1015, 234] on div at bounding box center [974, 229] width 84 height 25
click at [876, 277] on div "Actions" at bounding box center [837, 272] width 176 height 26
click at [380, 117] on h2 "Projects 1 Projects Found" at bounding box center [304, 126] width 514 height 22
click at [910, 267] on div "Actions" at bounding box center [837, 272] width 176 height 26
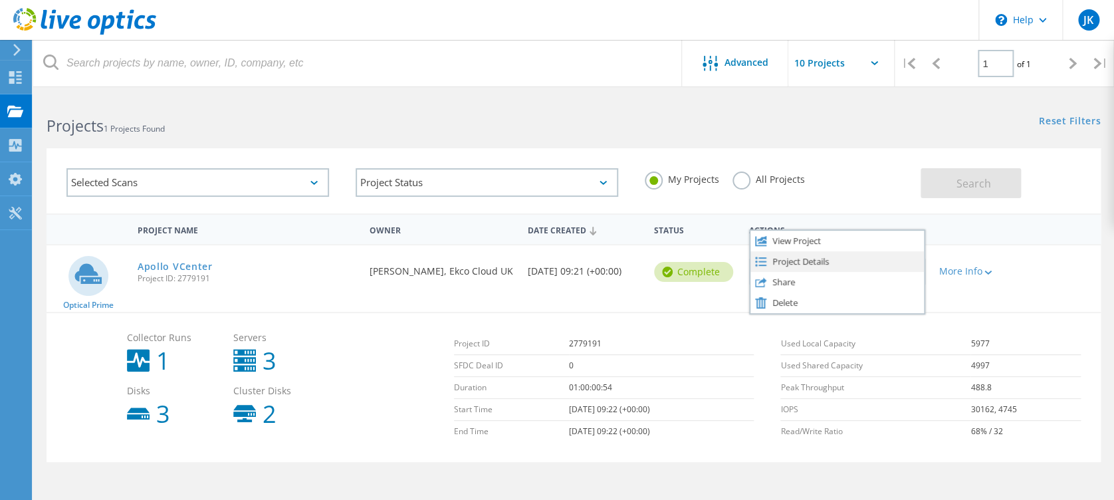
click at [789, 260] on div "Project Details" at bounding box center [838, 261] width 174 height 21
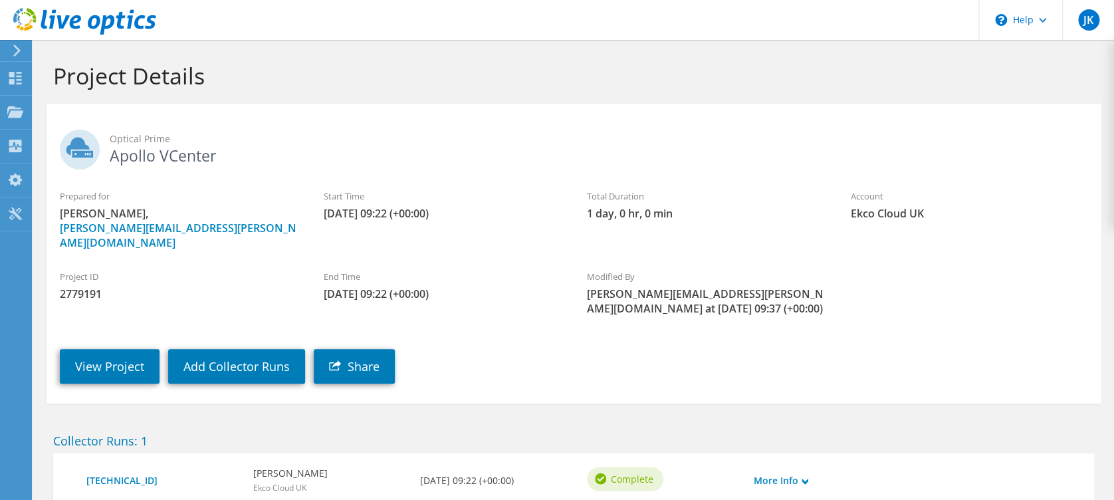
scroll to position [72, 0]
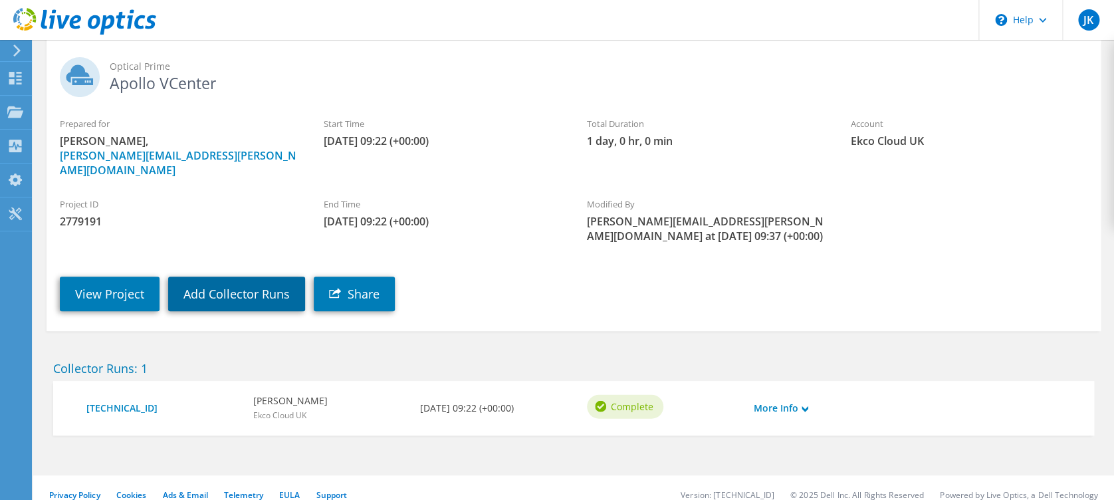
click at [245, 279] on link "Add Collector Runs" at bounding box center [236, 294] width 137 height 35
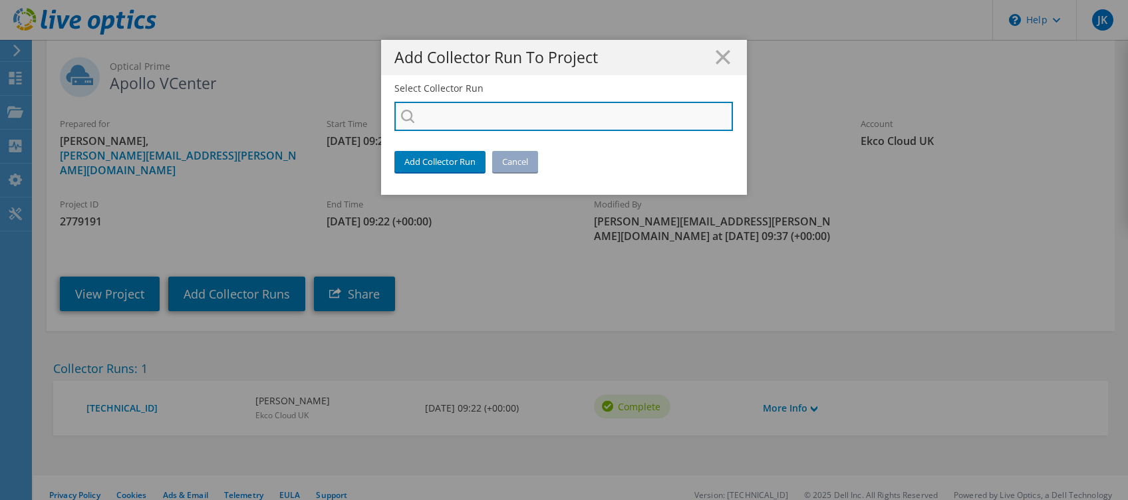
click at [457, 107] on input "Select Collector Run" at bounding box center [563, 116] width 338 height 29
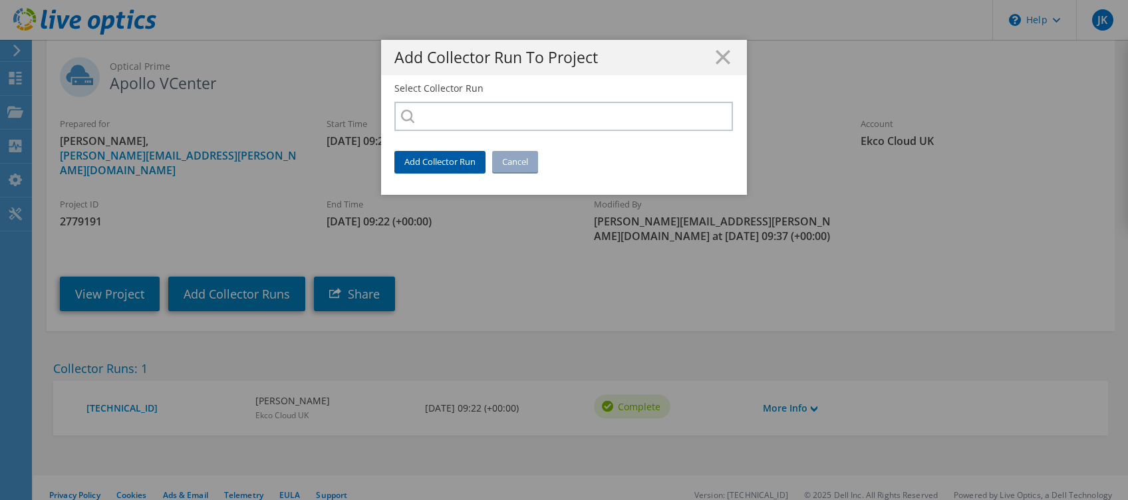
click at [441, 166] on link "Add Collector Run" at bounding box center [439, 161] width 91 height 21
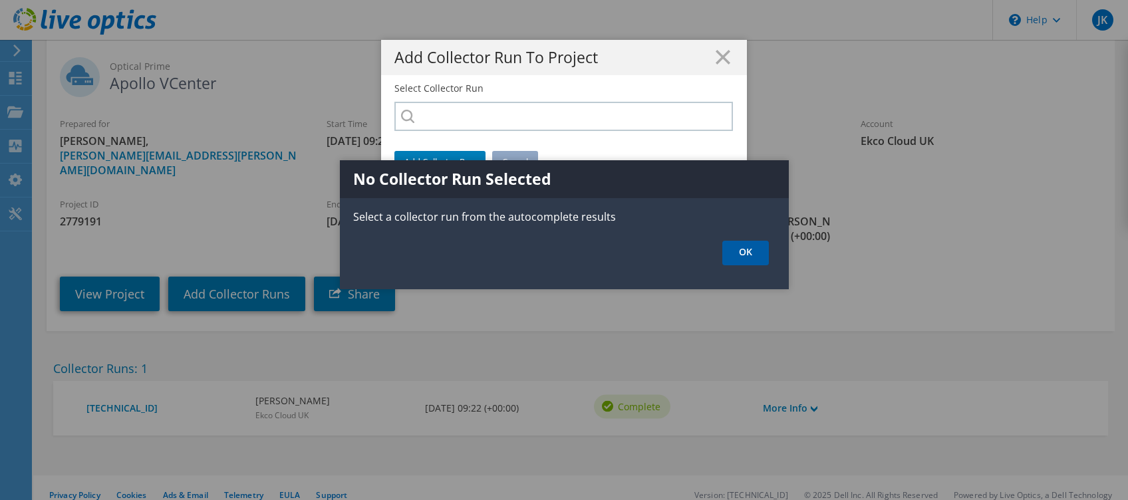
click at [745, 250] on link "OK" at bounding box center [745, 253] width 47 height 25
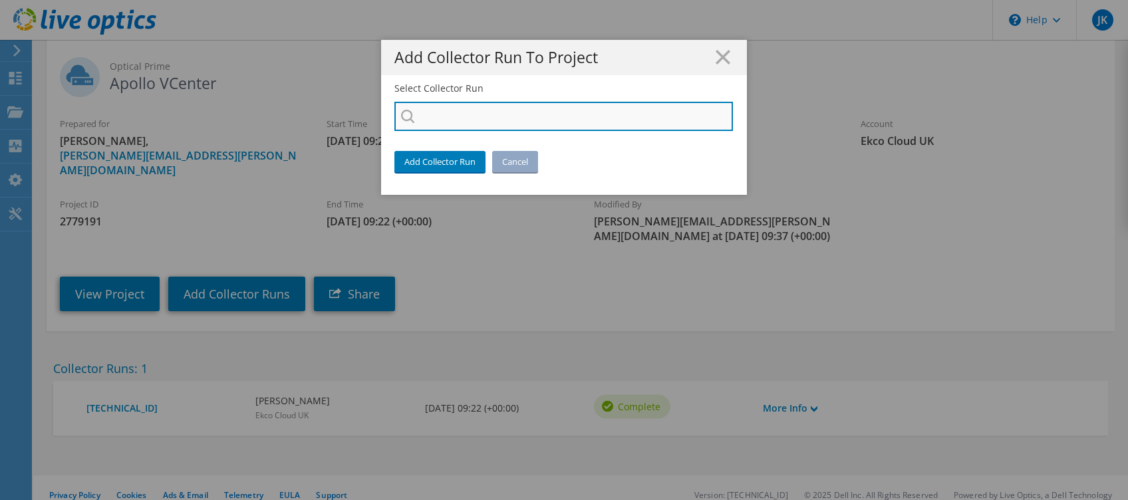
click at [448, 108] on input "Select Collector Run" at bounding box center [563, 116] width 338 height 29
drag, startPoint x: 448, startPoint y: 108, endPoint x: 468, endPoint y: 128, distance: 28.7
click at [448, 109] on input "Select Collector Run" at bounding box center [563, 116] width 338 height 29
click at [468, 128] on input "Select Collector Run" at bounding box center [563, 116] width 338 height 29
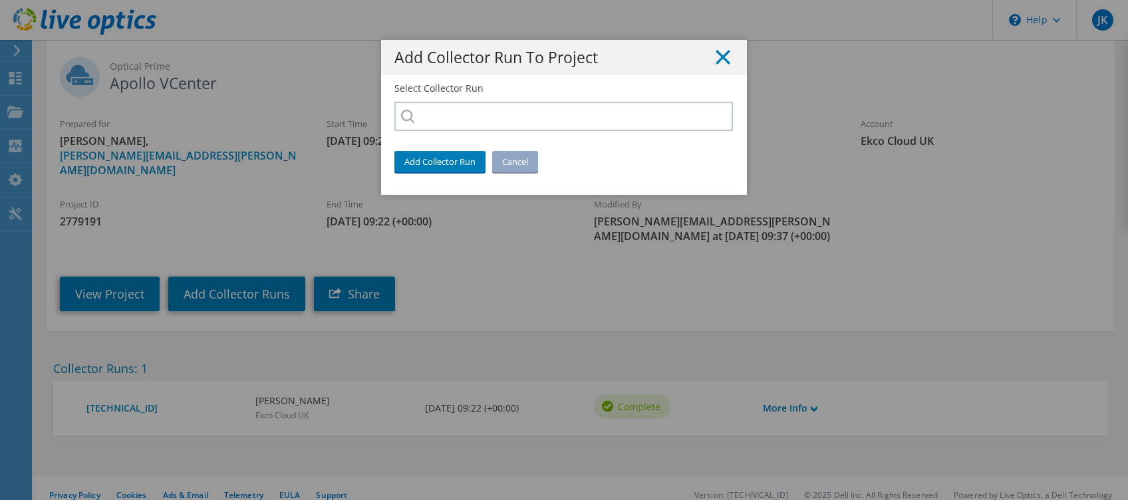
click at [715, 64] on icon at bounding box center [722, 57] width 15 height 15
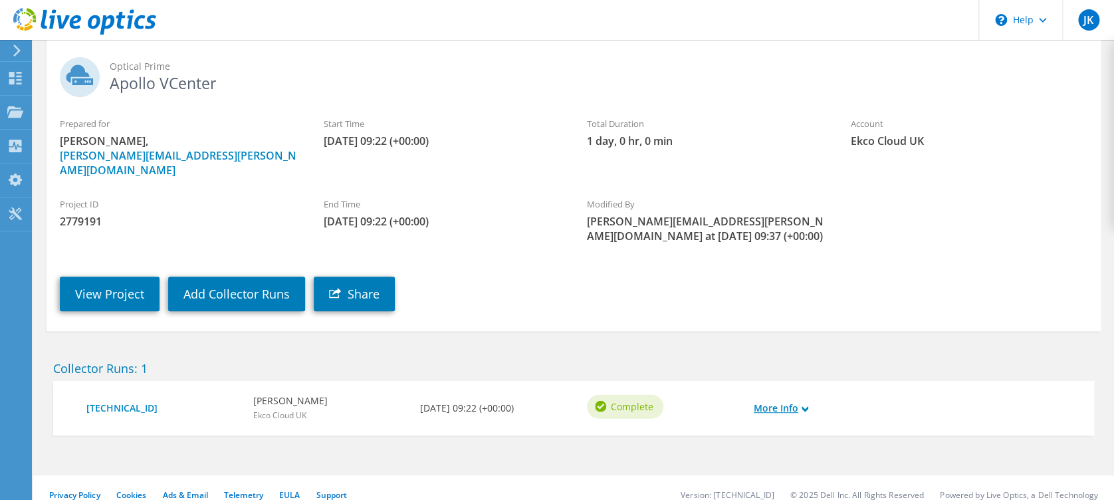
click at [798, 401] on link "More Info" at bounding box center [781, 408] width 55 height 15
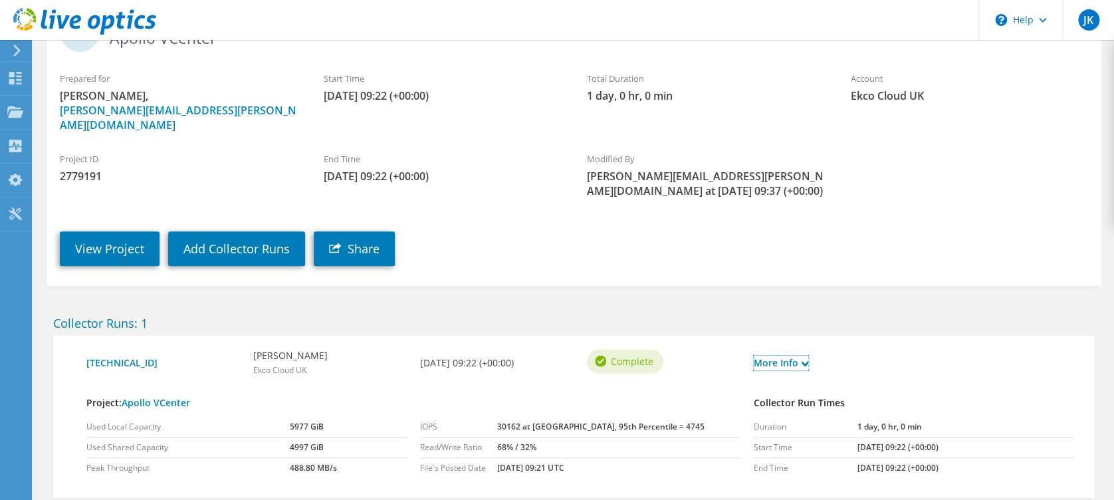
scroll to position [181, 0]
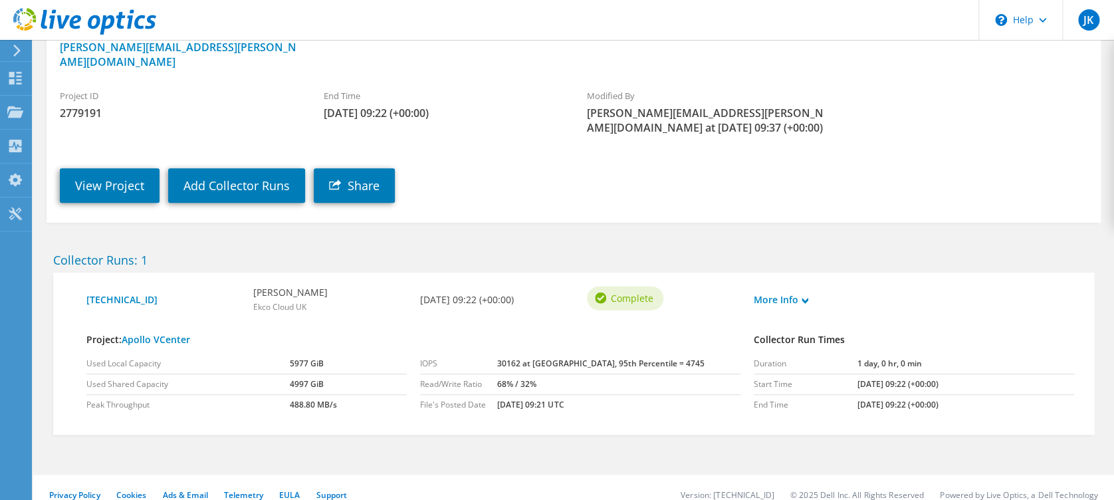
click at [789, 293] on div "More Info" at bounding box center [788, 300] width 83 height 28
click at [786, 293] on link "More Info" at bounding box center [781, 300] width 55 height 15
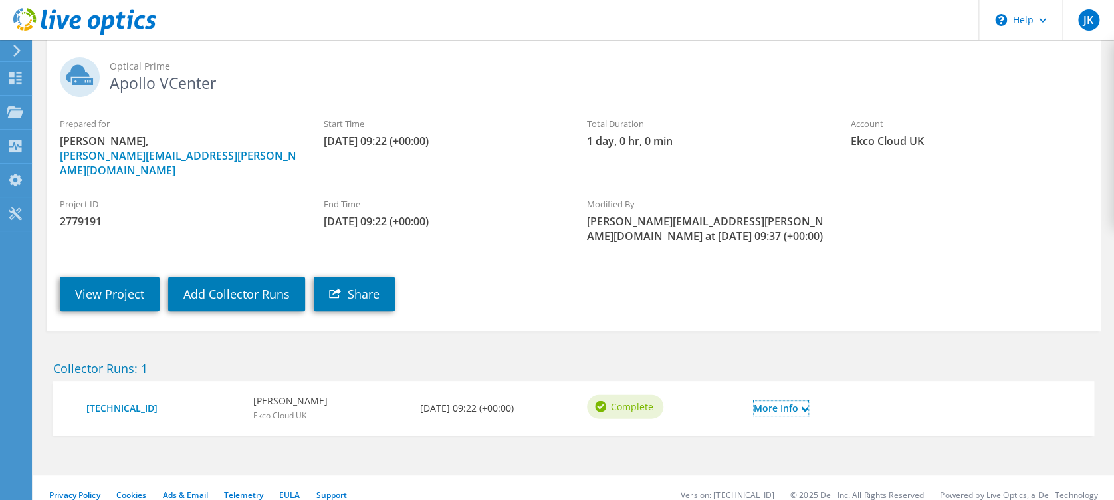
scroll to position [0, 0]
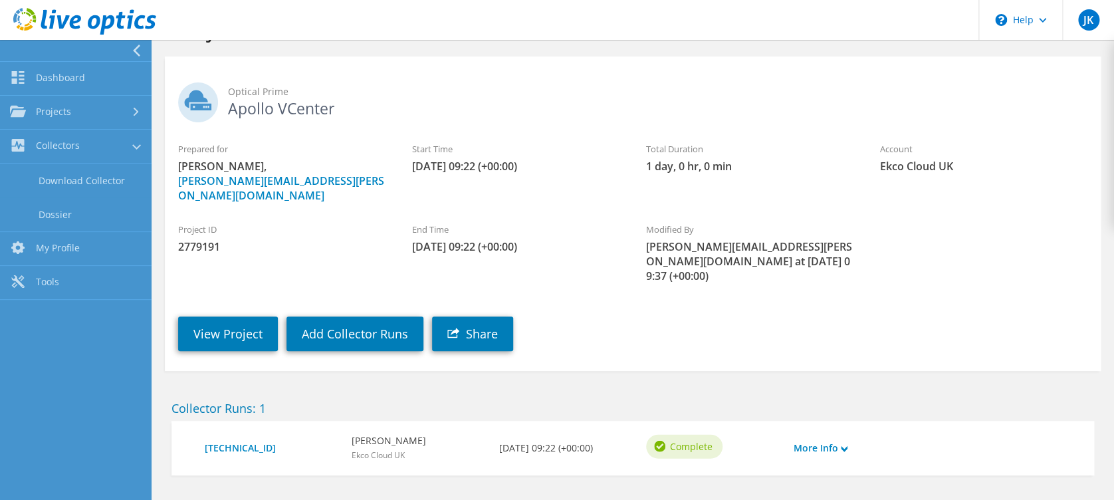
scroll to position [72, 0]
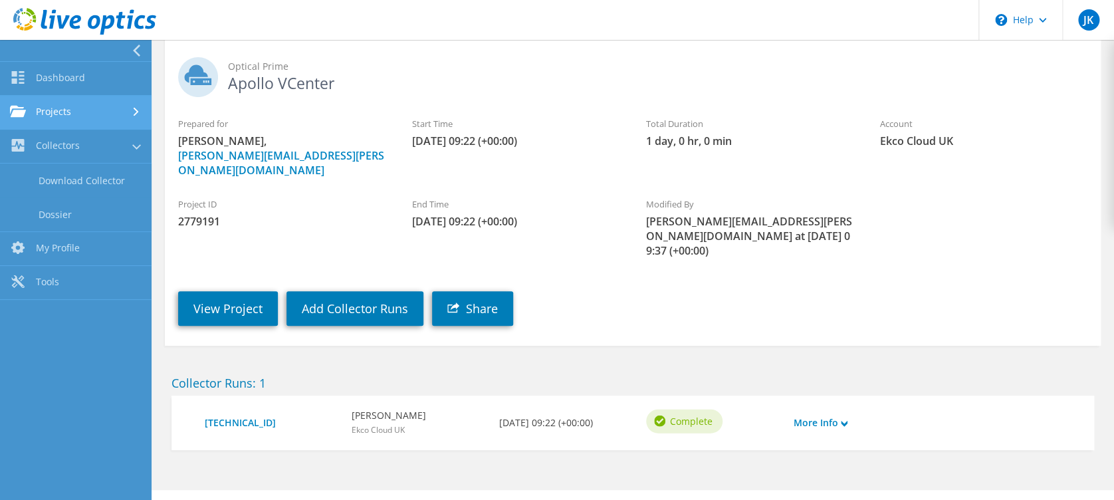
click at [65, 106] on link "Projects" at bounding box center [76, 113] width 152 height 34
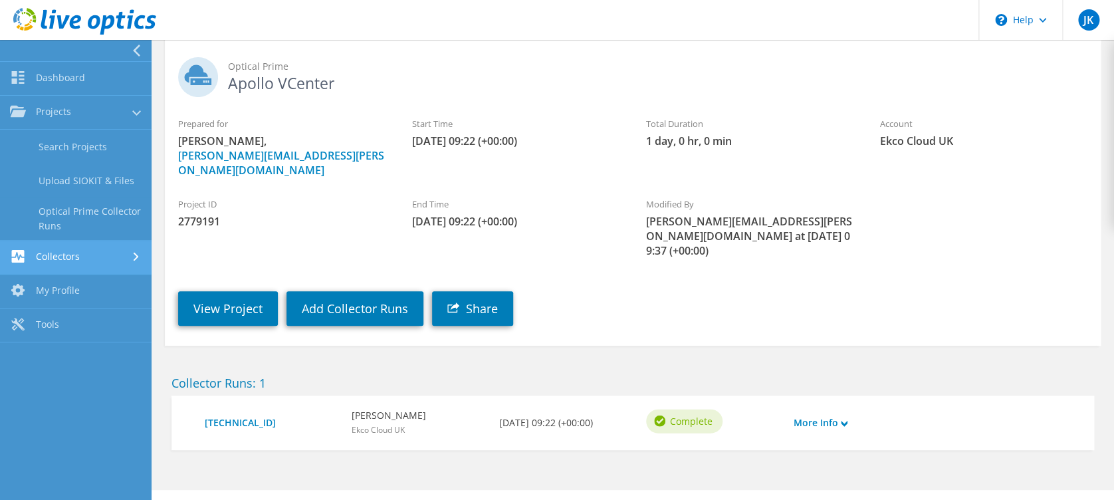
click at [111, 255] on link "Collectors" at bounding box center [76, 258] width 152 height 34
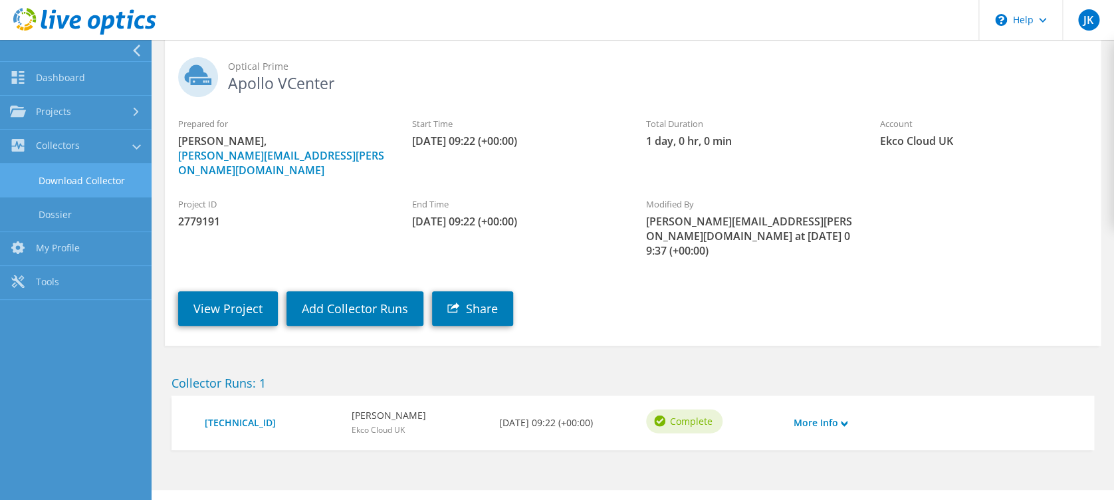
click at [81, 184] on link "Download Collector" at bounding box center [76, 181] width 152 height 34
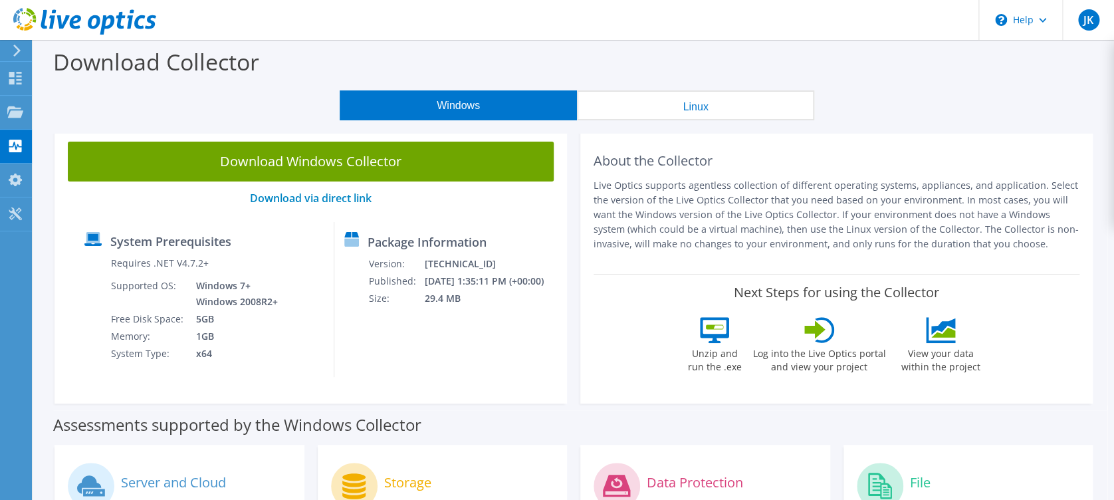
drag, startPoint x: 755, startPoint y: 101, endPoint x: 747, endPoint y: 101, distance: 8.0
click at [751, 101] on button "Linux" at bounding box center [695, 105] width 237 height 30
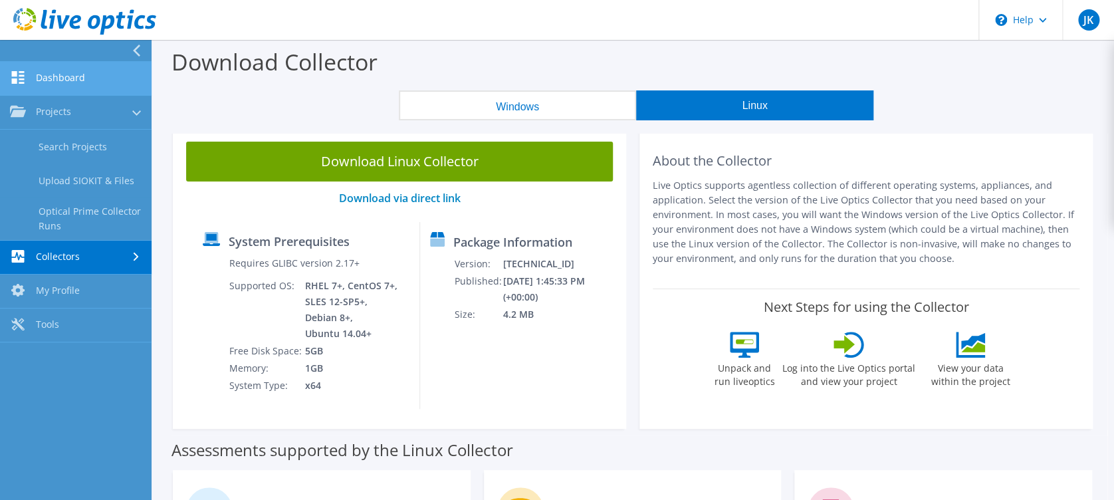
click at [78, 84] on link "Dashboard" at bounding box center [76, 79] width 152 height 34
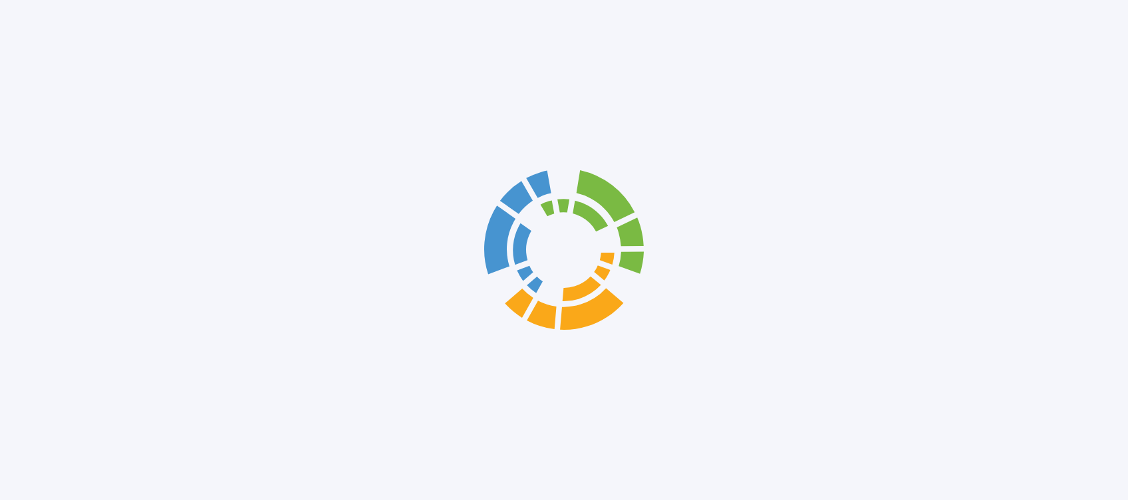
click at [64, 117] on div at bounding box center [564, 250] width 1128 height 500
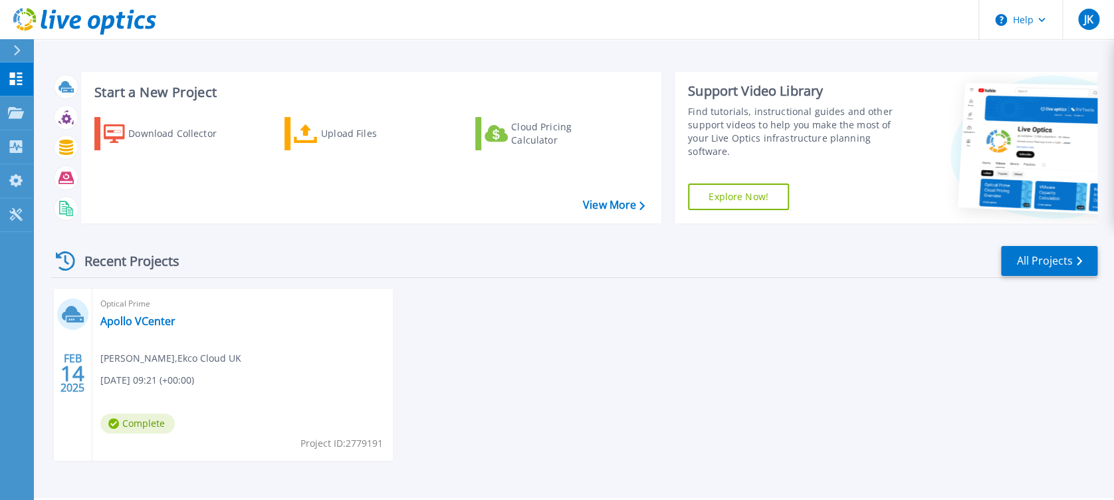
click at [157, 312] on div "Optical Prime Apollo VCenter [PERSON_NAME] , Ekco Cloud UK [DATE] 09:21 (+00:00…" at bounding box center [242, 375] width 301 height 172
click at [158, 315] on link "Apollo VCenter" at bounding box center [137, 321] width 75 height 13
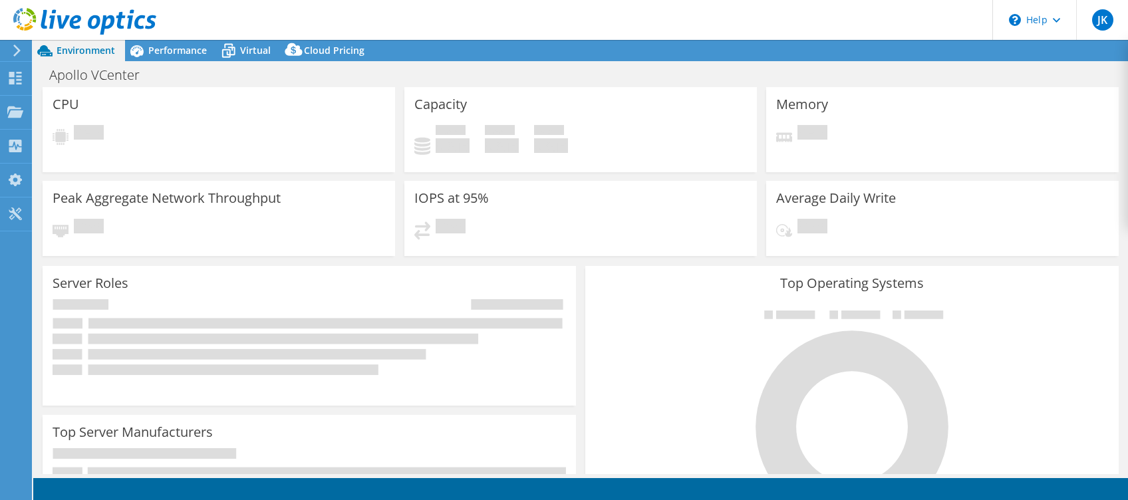
select select "USD"
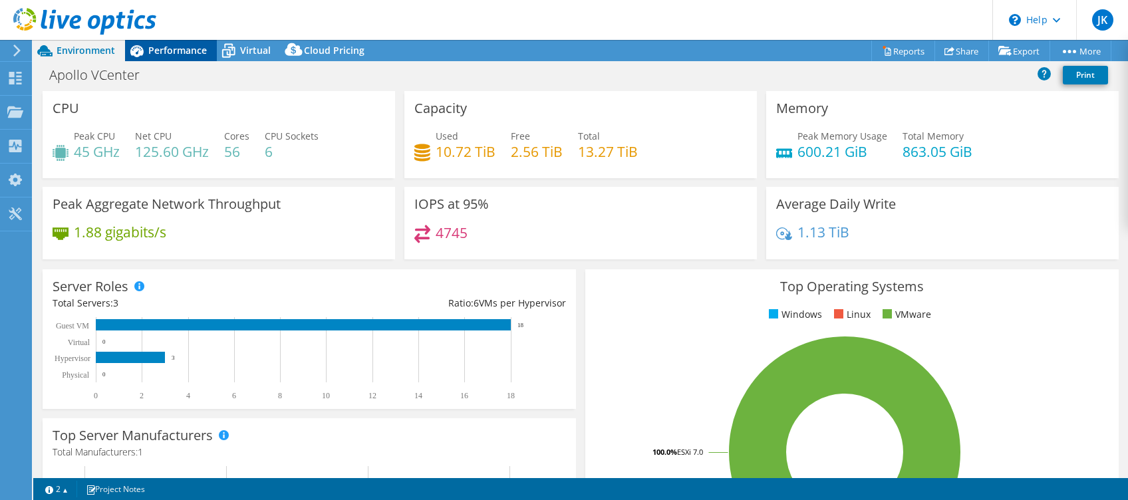
click at [203, 55] on span "Performance" at bounding box center [177, 50] width 59 height 13
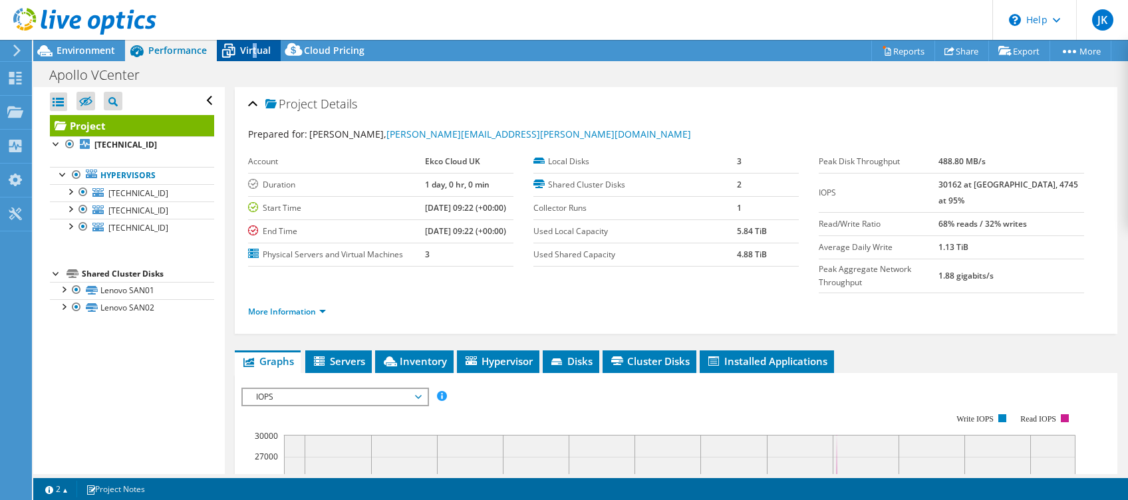
click at [253, 54] on span "Virtual" at bounding box center [255, 50] width 31 height 13
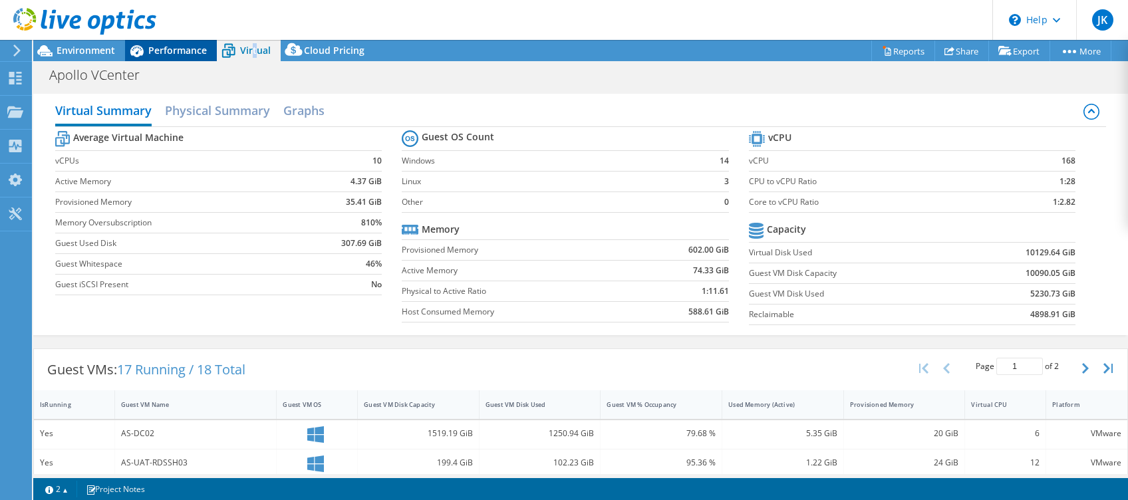
drag, startPoint x: 253, startPoint y: 54, endPoint x: 184, endPoint y: 40, distance: 70.5
click at [184, 40] on div "JK End User [PERSON_NAME] [PERSON_NAME][EMAIL_ADDRESS][PERSON_NAME][DOMAIN_NAME…" at bounding box center [564, 250] width 1128 height 500
click at [183, 53] on span "Performance" at bounding box center [177, 50] width 59 height 13
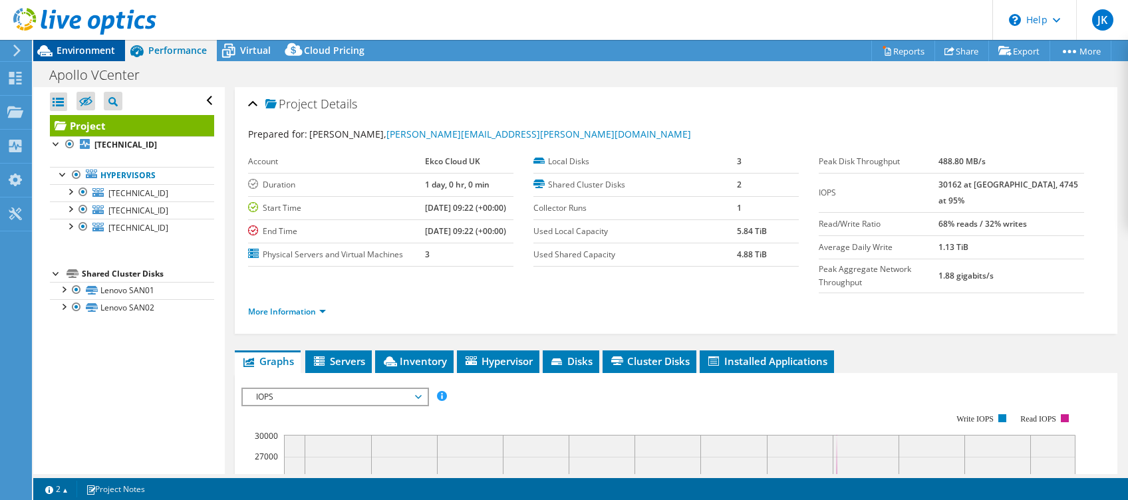
click at [63, 53] on span "Environment" at bounding box center [86, 50] width 59 height 13
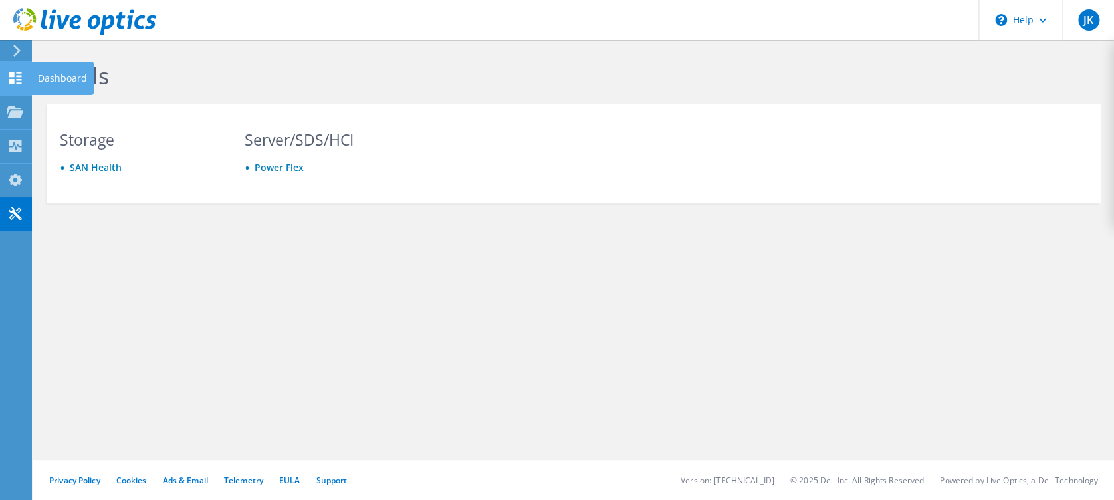
click at [9, 76] on use at bounding box center [15, 78] width 13 height 13
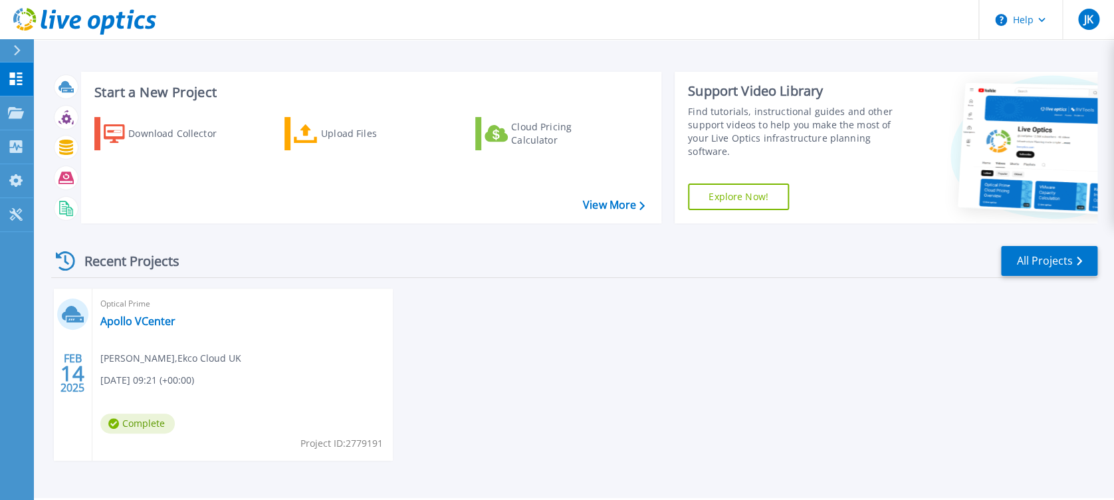
click at [149, 310] on span "Optical Prime" at bounding box center [242, 304] width 285 height 15
click at [149, 320] on link "Apollo VCenter" at bounding box center [137, 321] width 75 height 13
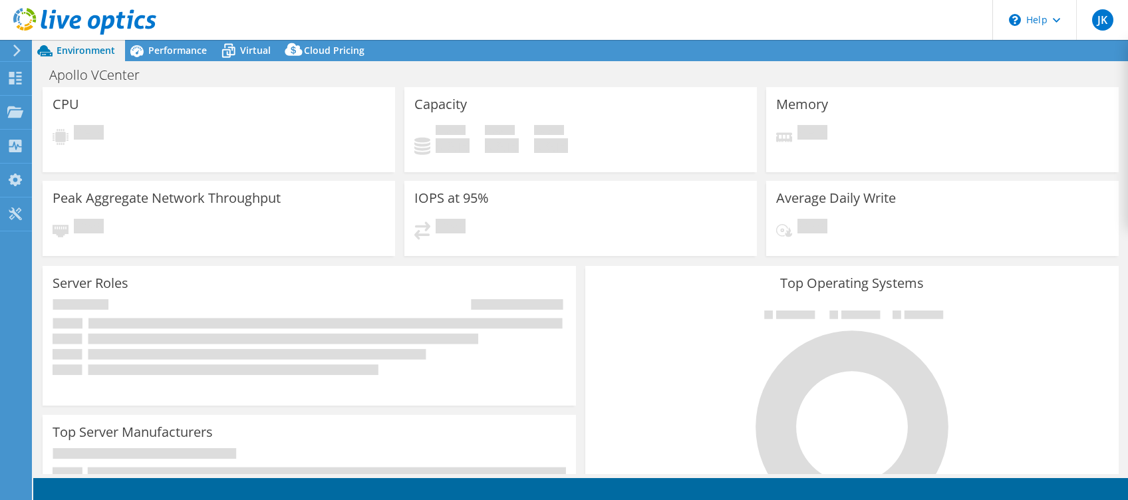
select select "USD"
click at [21, 80] on icon at bounding box center [15, 78] width 16 height 13
click at [45, 82] on div "Dashboard" at bounding box center [62, 78] width 63 height 33
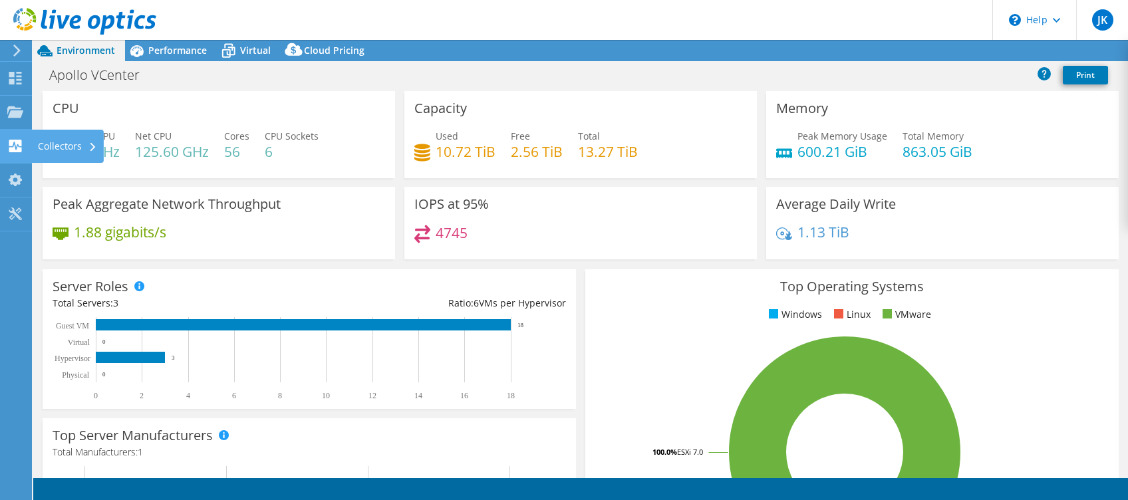
click at [85, 148] on div "Collectors" at bounding box center [67, 146] width 72 height 33
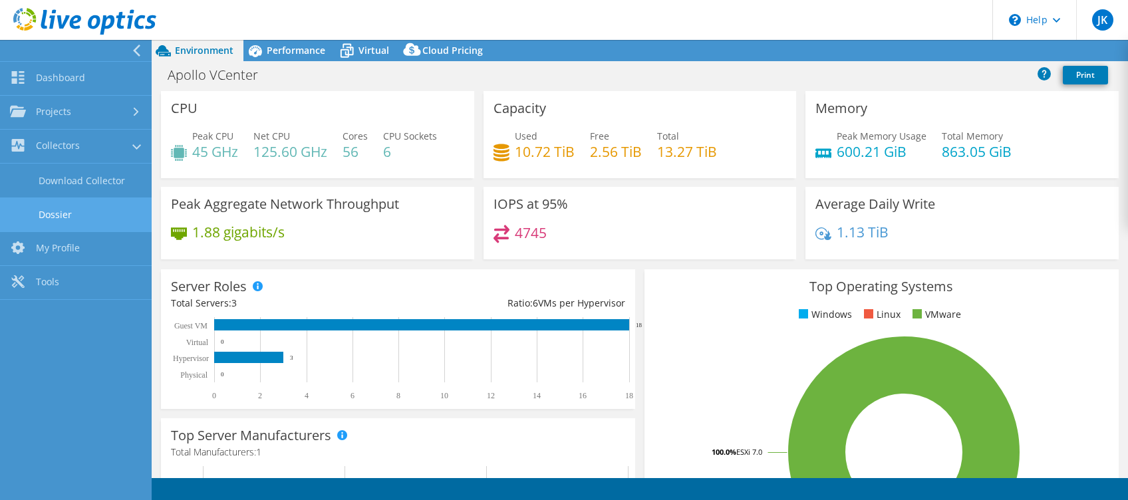
click at [81, 214] on link "Dossier" at bounding box center [76, 214] width 152 height 34
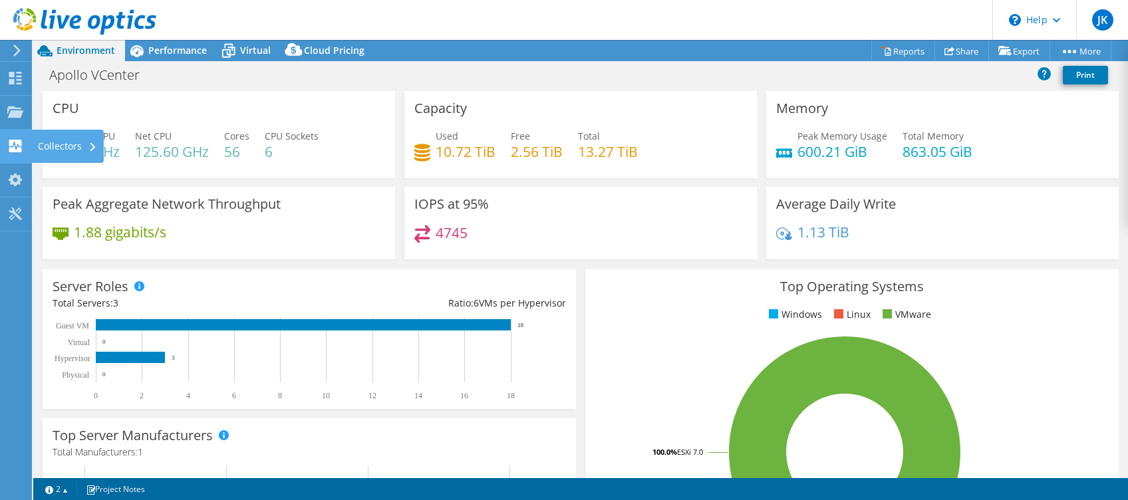
click at [61, 141] on div "Collectors" at bounding box center [67, 146] width 72 height 33
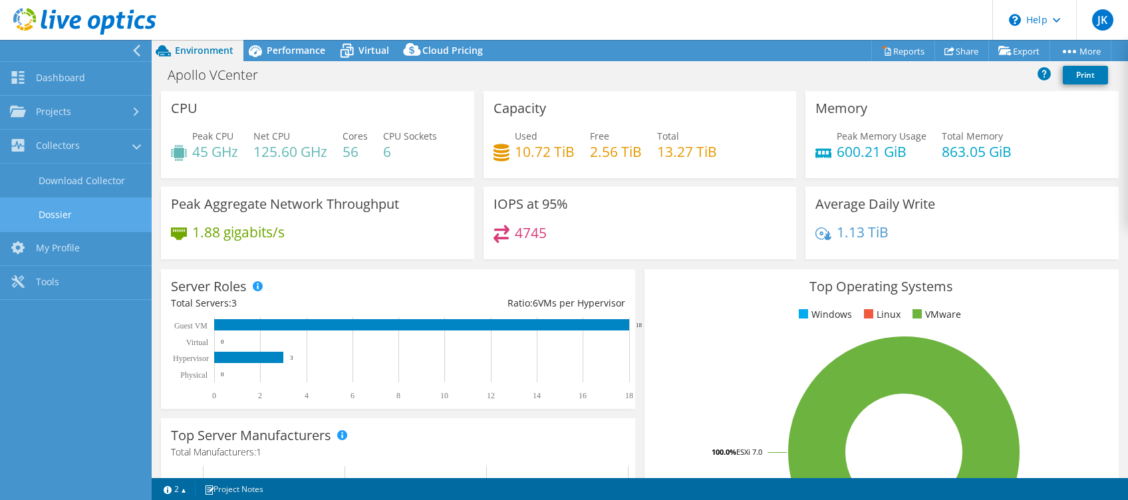
click at [66, 208] on link "Dossier" at bounding box center [76, 214] width 152 height 34
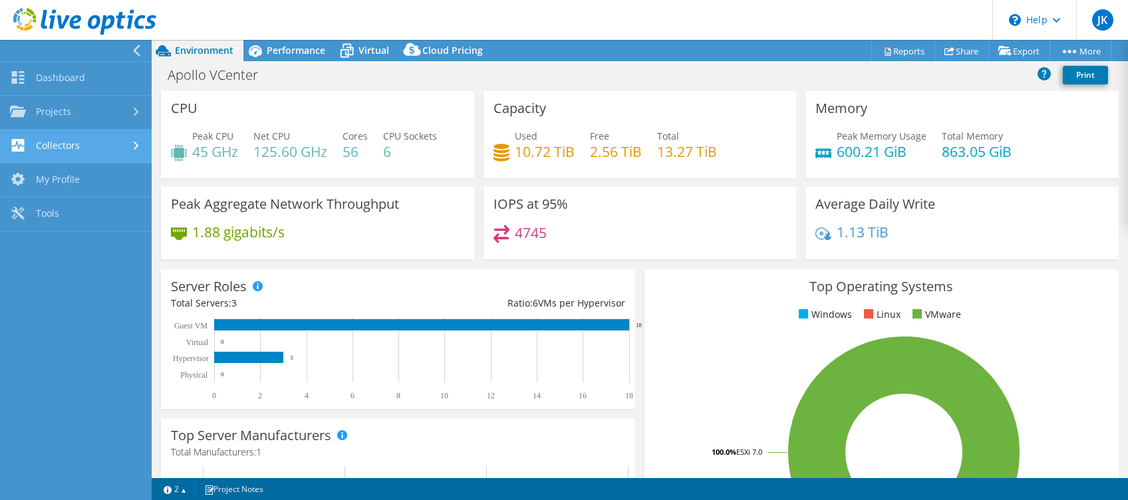
click at [82, 140] on link "Collectors" at bounding box center [76, 147] width 152 height 34
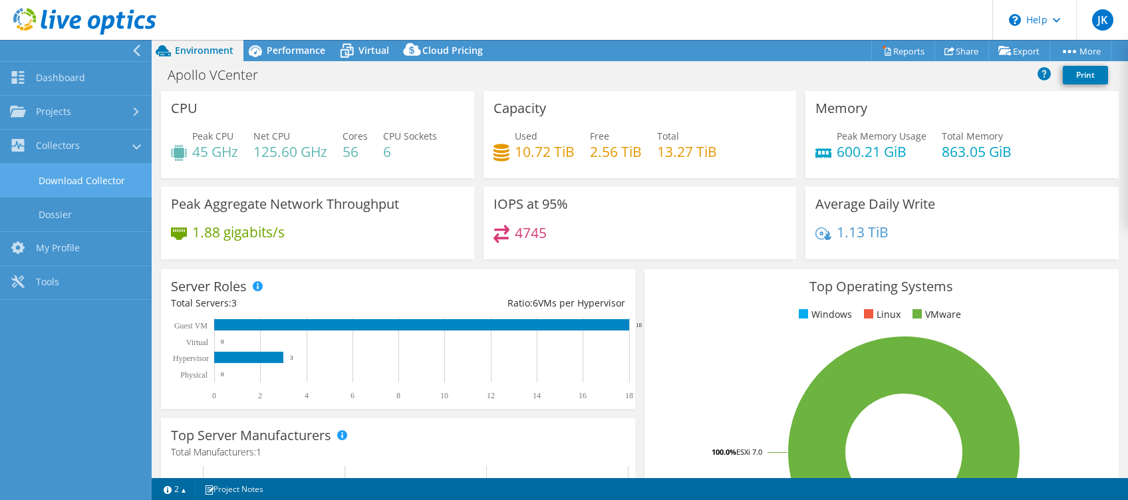
click at [80, 180] on link "Download Collector" at bounding box center [76, 181] width 152 height 34
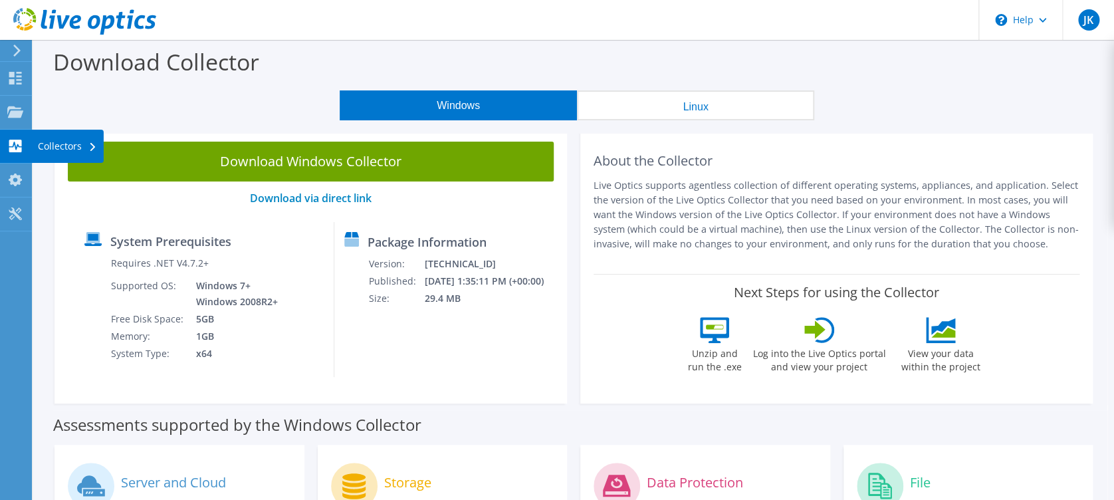
click at [44, 139] on div "Collectors" at bounding box center [67, 146] width 72 height 33
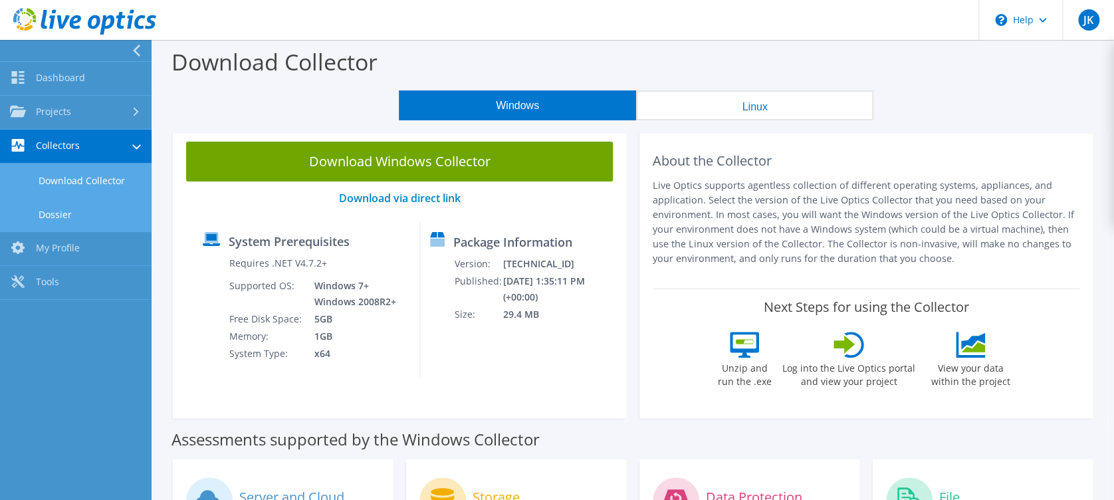
click at [70, 211] on link "Dossier" at bounding box center [76, 214] width 152 height 34
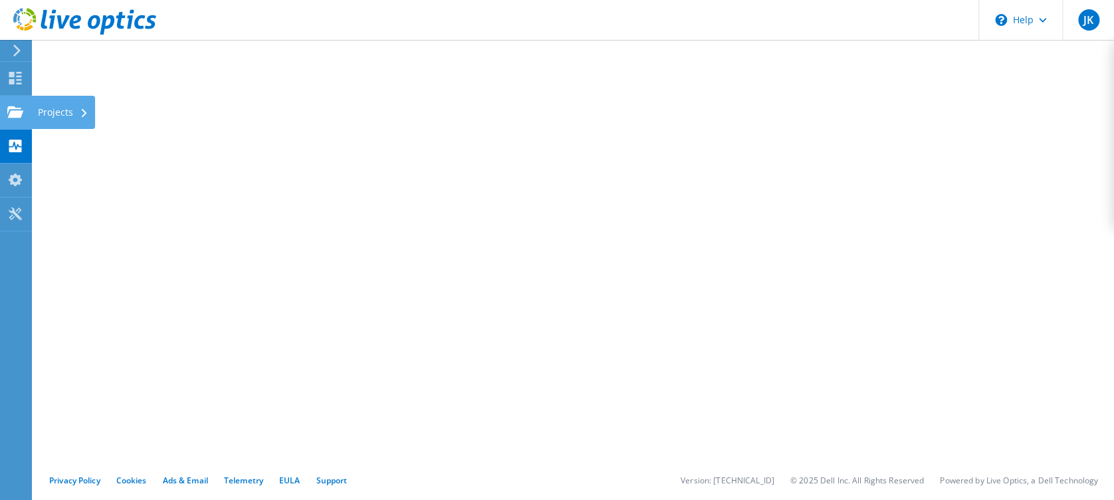
click at [19, 114] on use at bounding box center [15, 111] width 16 height 11
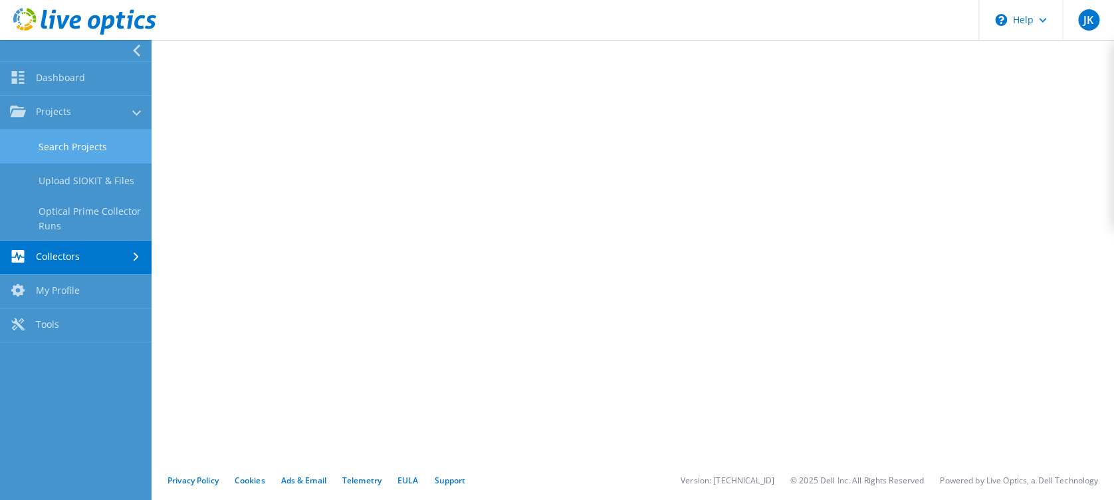
click at [70, 140] on link "Search Projects" at bounding box center [76, 147] width 152 height 34
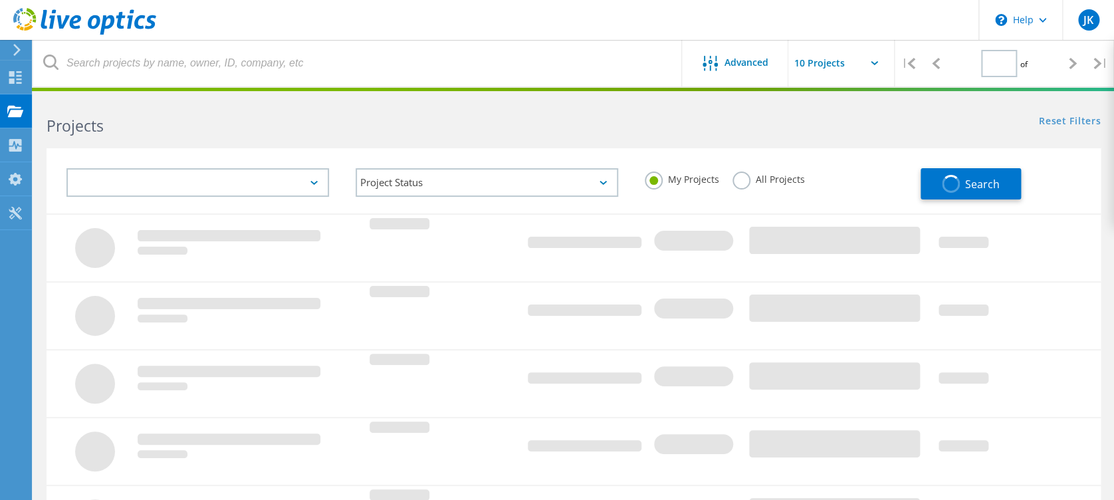
type input "1"
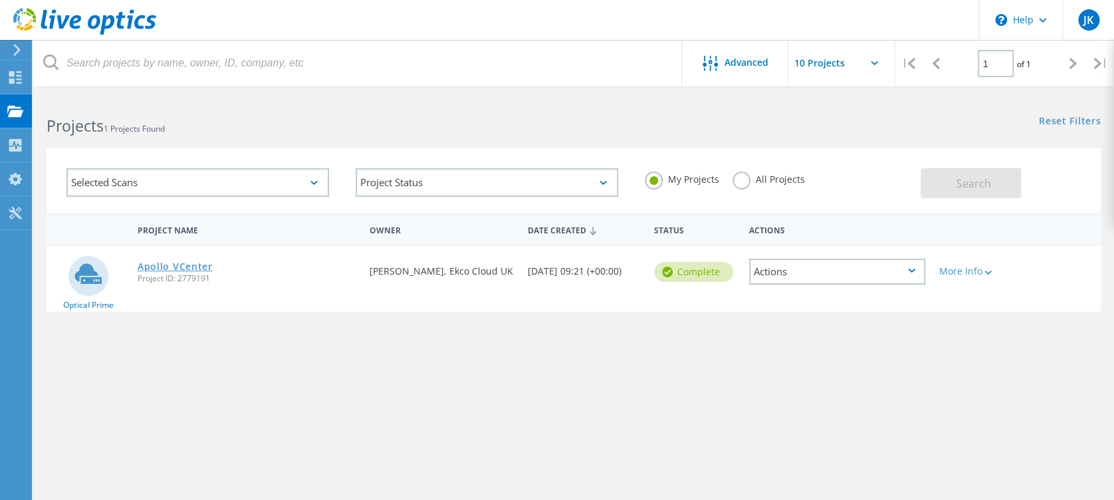
click at [176, 264] on link "Apollo VCenter" at bounding box center [175, 266] width 75 height 9
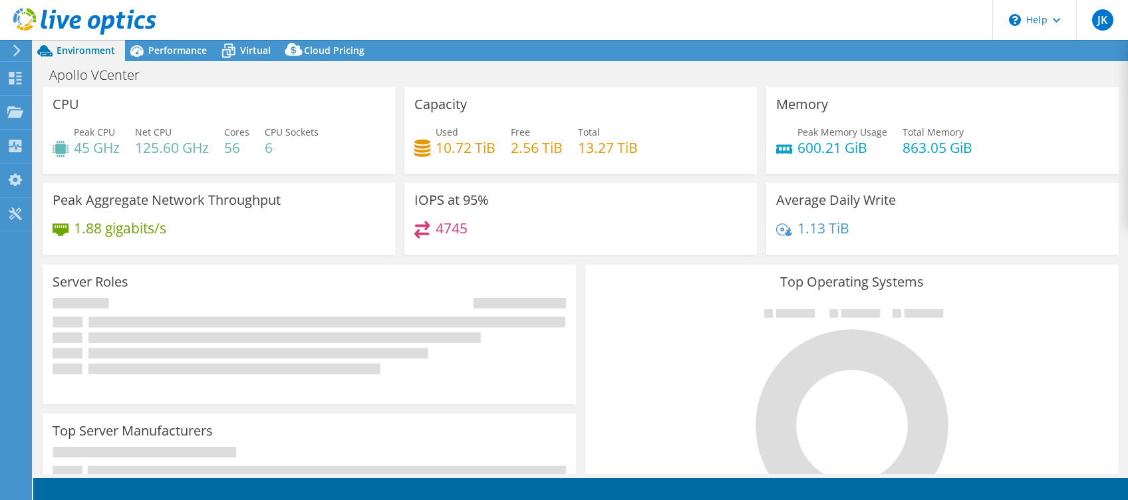
select select "USD"
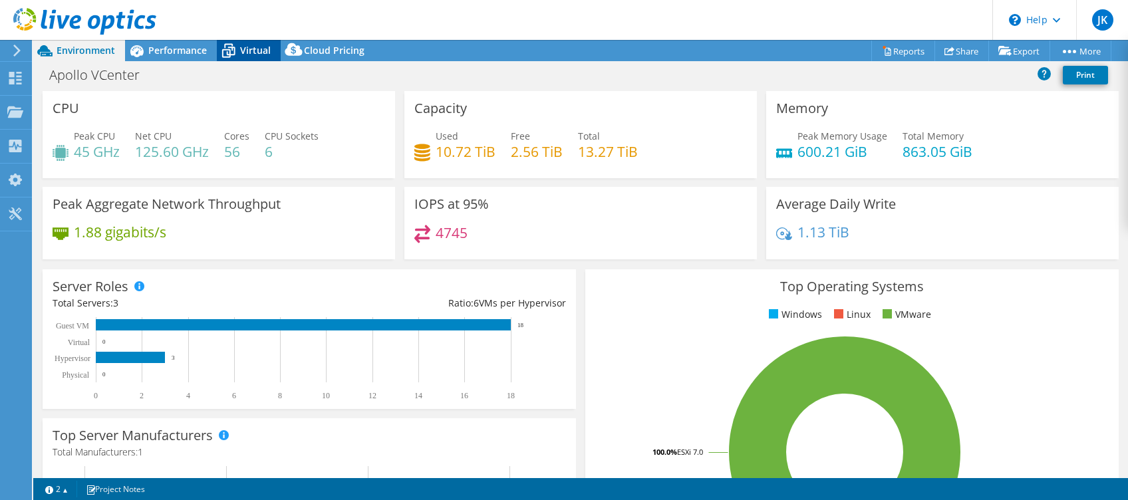
click at [231, 48] on icon at bounding box center [228, 52] width 13 height 11
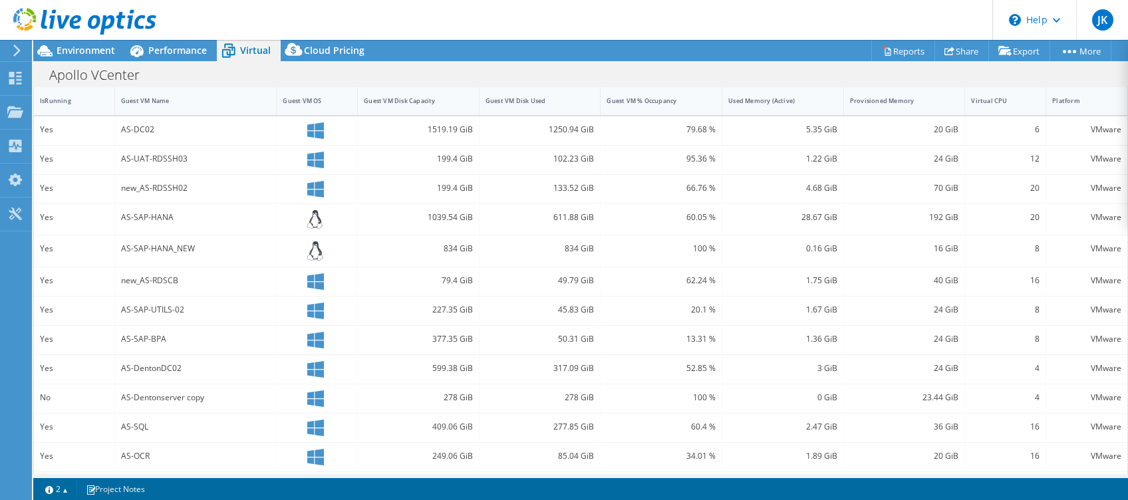
scroll to position [215, 0]
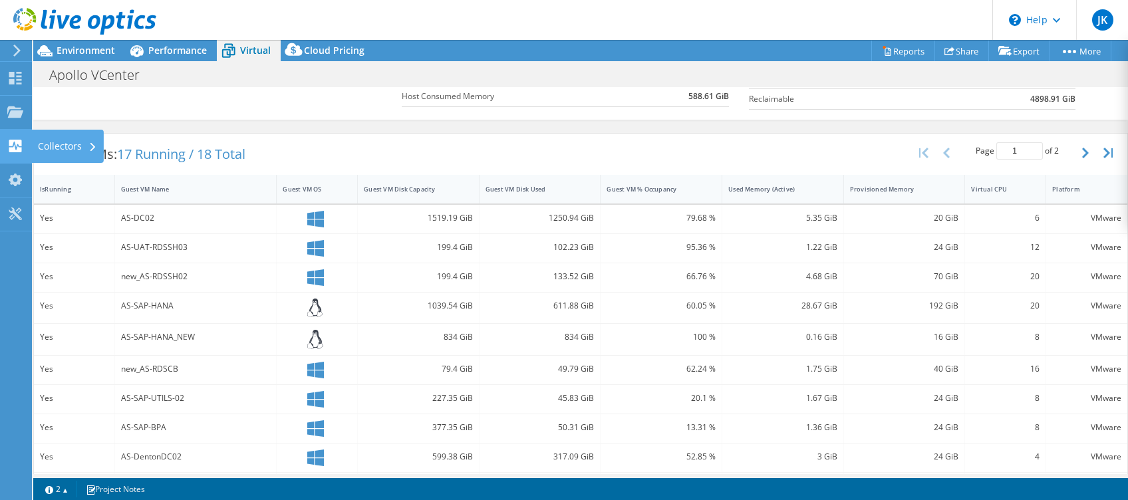
click at [73, 136] on div "Collectors" at bounding box center [67, 146] width 72 height 33
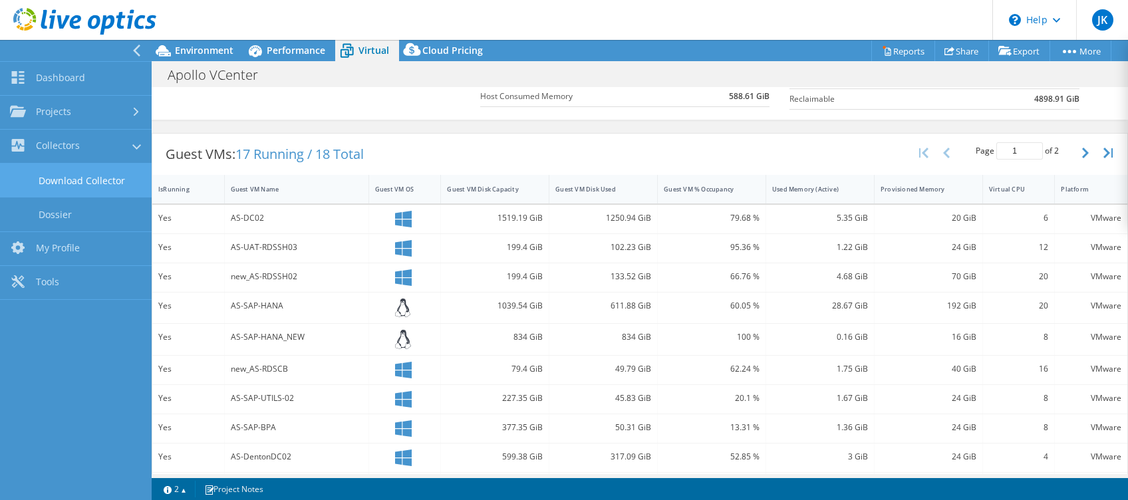
click at [86, 184] on link "Download Collector" at bounding box center [76, 181] width 152 height 34
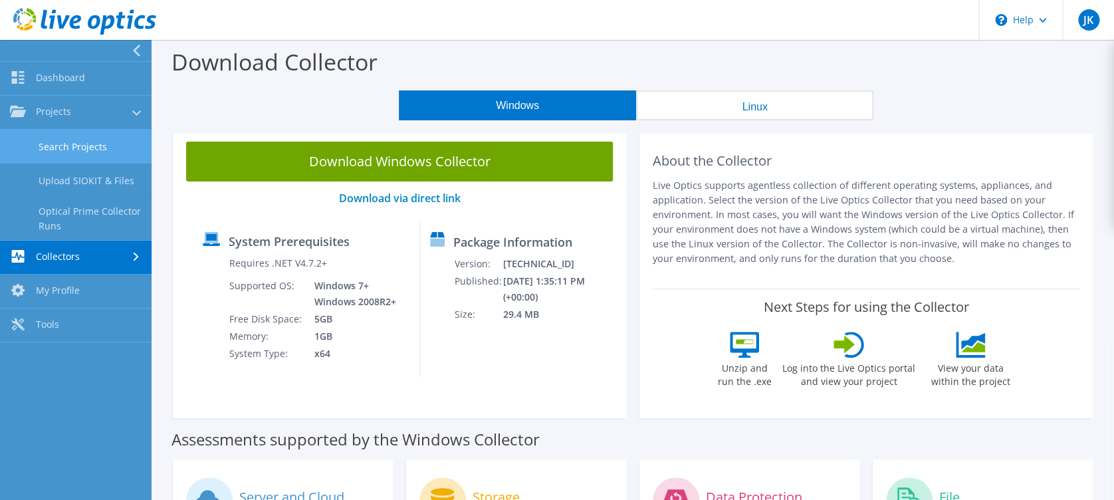
click at [73, 146] on link "Search Projects" at bounding box center [76, 147] width 152 height 34
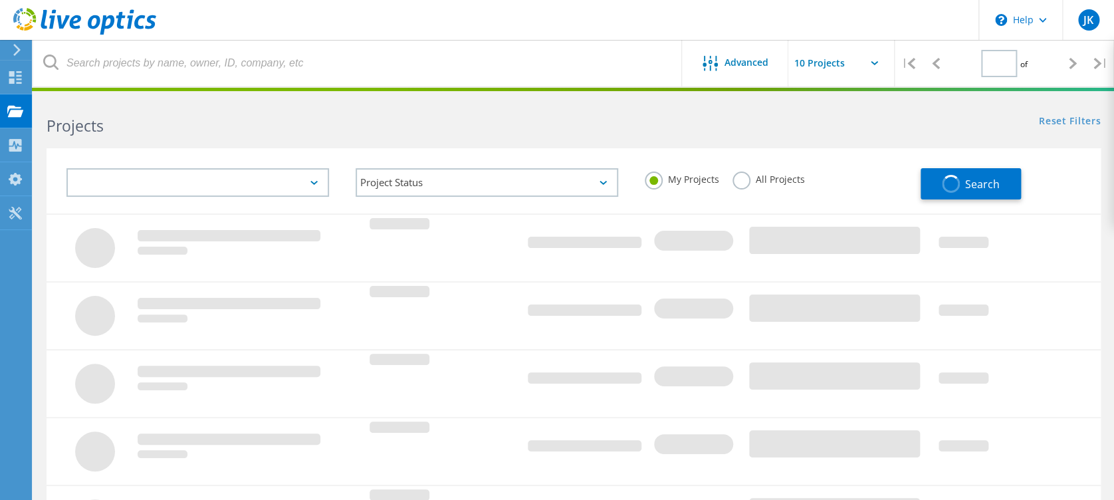
type input "1"
